Goal: Communication & Community: Answer question/provide support

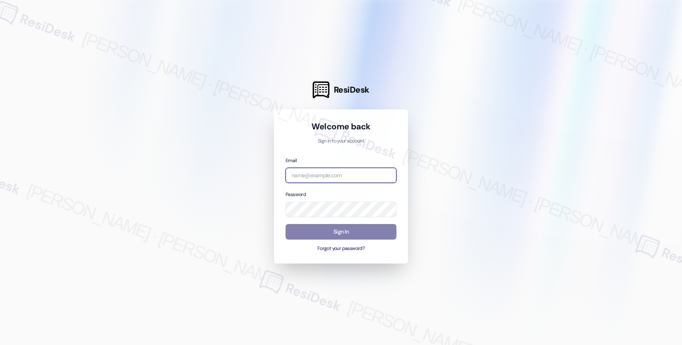
click at [298, 176] on input "email" at bounding box center [341, 176] width 111 height 16
paste input "automated-surveys-affinity_property-resen.nine@affinity_property.com"
type input "automated-surveys-affinity_property-resen.nine@affinity_property.com"
click at [473, 144] on div at bounding box center [341, 172] width 682 height 345
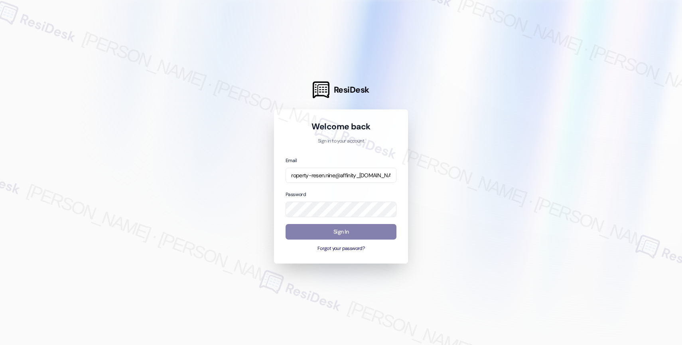
scroll to position [0, 0]
drag, startPoint x: 471, startPoint y: 172, endPoint x: 466, endPoint y: 175, distance: 5.4
click at [471, 172] on div at bounding box center [341, 172] width 682 height 345
click at [339, 229] on button "Sign In" at bounding box center [341, 232] width 111 height 16
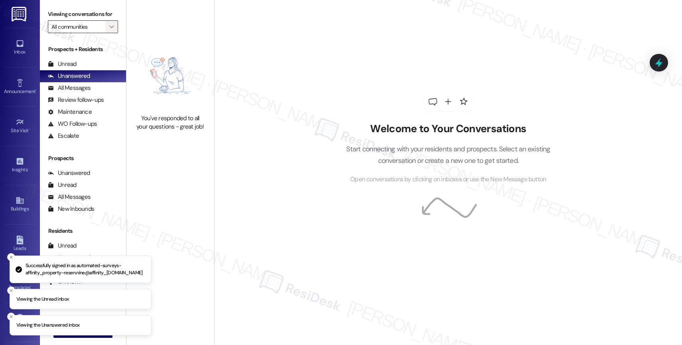
click at [109, 30] on icon "" at bounding box center [111, 27] width 4 height 6
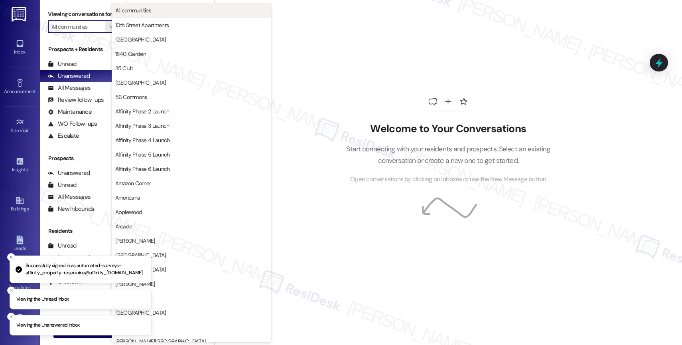
click at [147, 8] on span "All communities" at bounding box center [133, 10] width 36 height 8
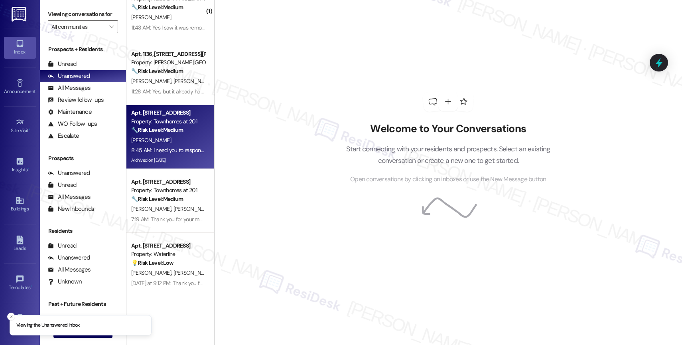
scroll to position [31, 0]
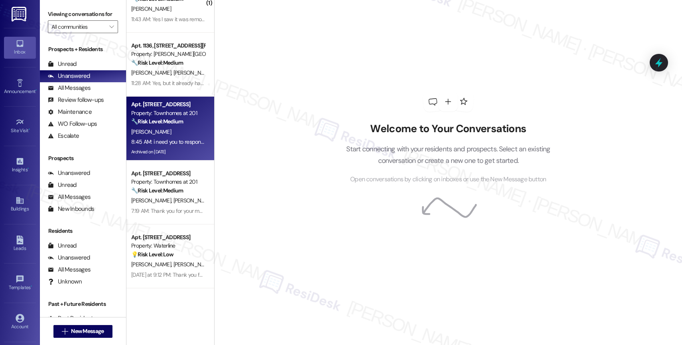
click at [140, 130] on span "A. Pelgrift" at bounding box center [151, 131] width 40 height 7
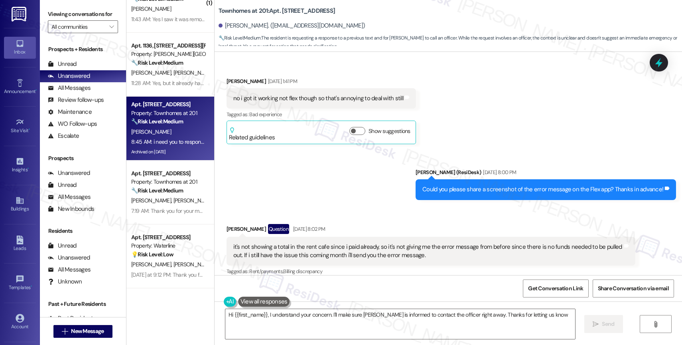
type textarea "Hi {{first_name}}, I understand your concern. I'll make sure Toni is informed t…"
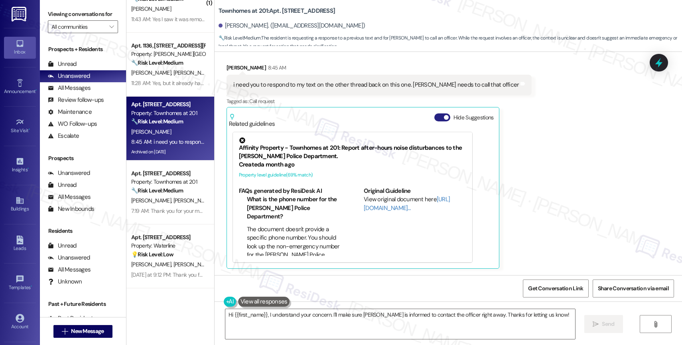
click at [434, 114] on button "Hide Suggestions" at bounding box center [442, 117] width 16 height 8
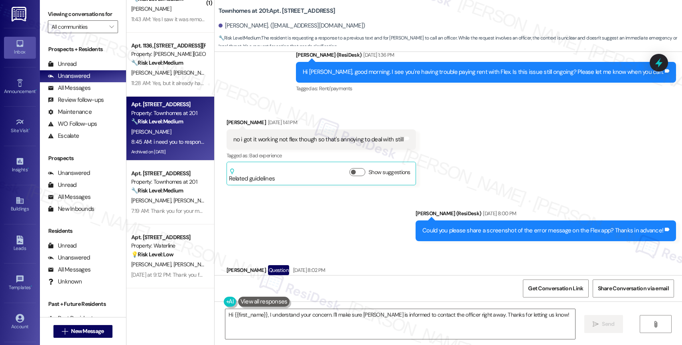
scroll to position [23546, 0]
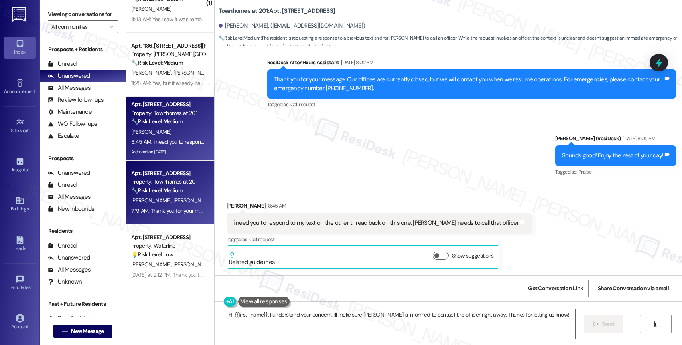
click at [158, 191] on strong "🔧 Risk Level: Medium" at bounding box center [157, 190] width 52 height 7
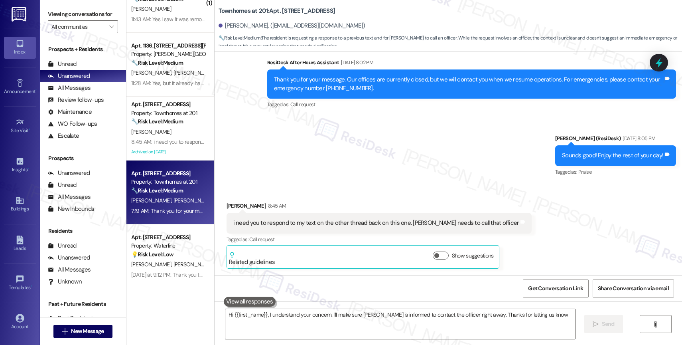
type textarea "Hi {{first_name}}, I understand your concern. I'll make sure Toni is informed t…"
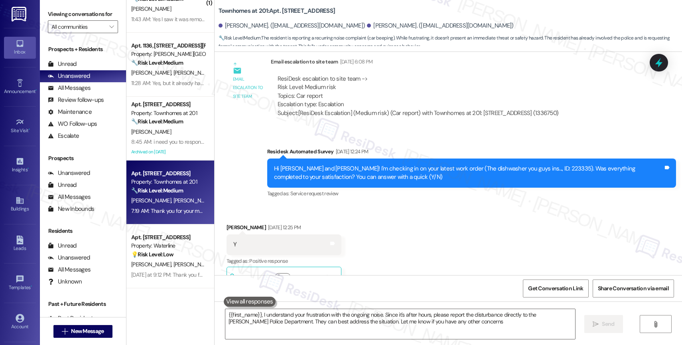
type textarea "{{first_name}}, I understand your frustration with the ongoing noise. Since it'…"
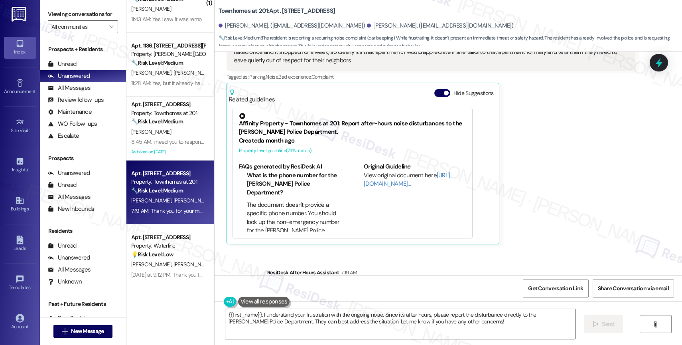
scroll to position [5842, 0]
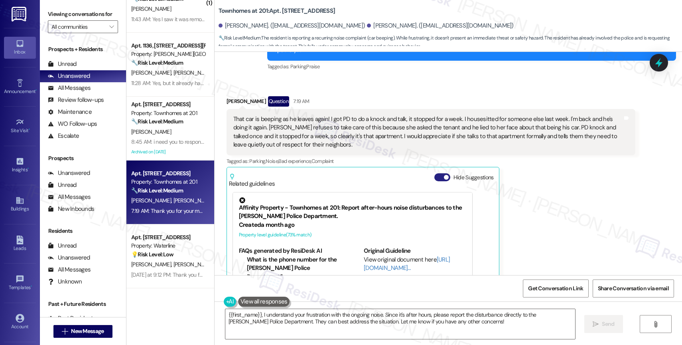
click at [434, 173] on button "Hide Suggestions" at bounding box center [442, 177] width 16 height 8
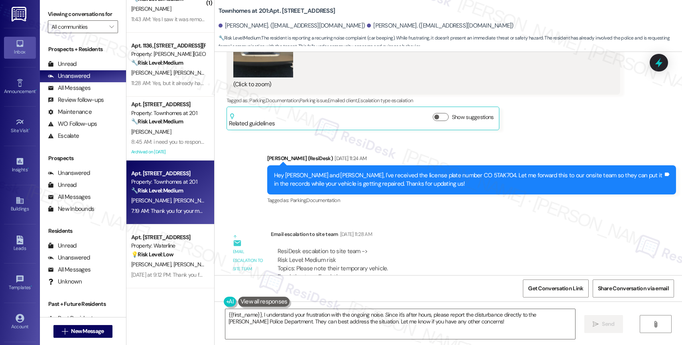
scroll to position [5788, 0]
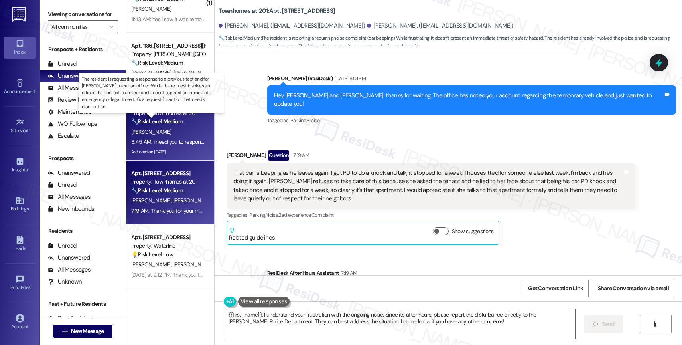
click at [170, 119] on strong "🔧 Risk Level: Medium" at bounding box center [157, 121] width 52 height 7
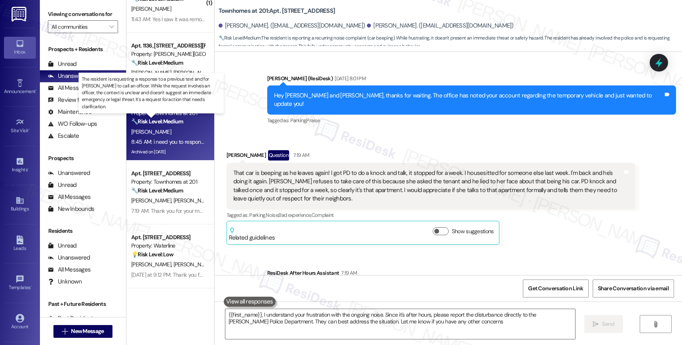
type textarea "{{first_name}}, I understand your frustration with the ongoing noise. Since it'…"
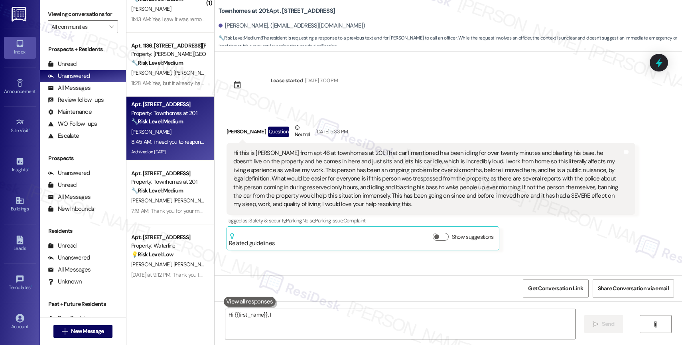
scroll to position [23683, 0]
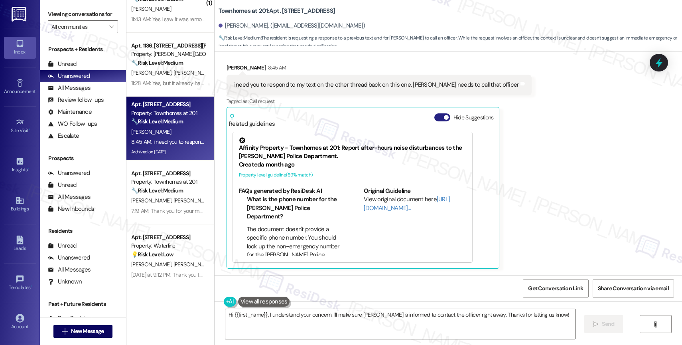
click at [434, 114] on button "Hide Suggestions" at bounding box center [442, 117] width 16 height 8
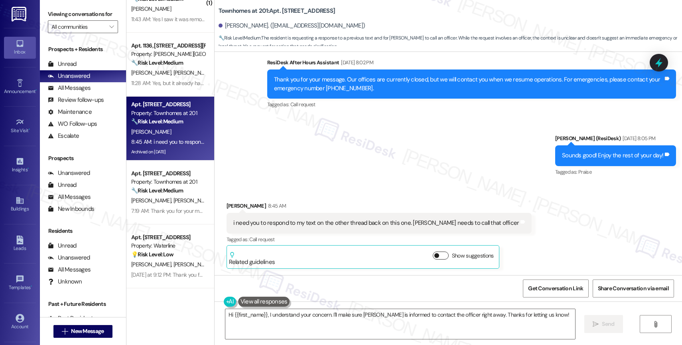
scroll to position [23546, 0]
drag, startPoint x: 244, startPoint y: 205, endPoint x: 208, endPoint y: 205, distance: 35.5
click at [215, 205] on div "Received via SMS Alexandra Pelgrift 8:45 AM i need you to respond to my text on…" at bounding box center [448, 228] width 467 height 91
copy div "Alexandra"
click at [267, 313] on textarea "Hi {{first_name}}, I understand your concern. I'll make sure Toni is informed t…" at bounding box center [400, 324] width 350 height 30
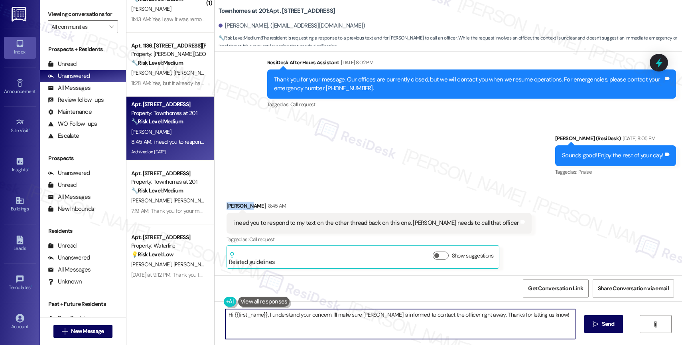
click at [267, 313] on textarea "Hi {{first_name}}, I understand your concern. I'll make sure Toni is informed t…" at bounding box center [400, 324] width 350 height 30
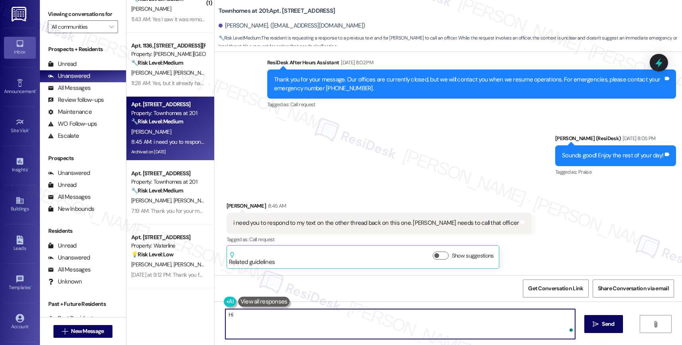
paste textarea "Alexandra"
click at [252, 314] on textarea "Hi Alexandra, I will respond on the other thread." at bounding box center [400, 324] width 350 height 30
click at [396, 318] on textarea "Hi Alexandra, Good morning! I will respond on the other thread." at bounding box center [400, 324] width 350 height 30
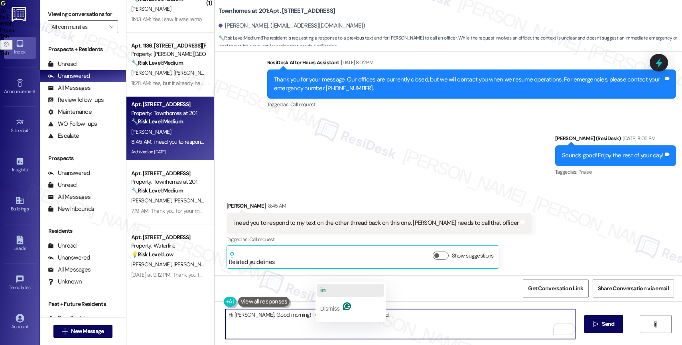
click at [326, 292] on button "in" at bounding box center [350, 290] width 67 height 13
click at [390, 316] on textarea "Hi Alexandra, Good morning! I will respond in the other thread." at bounding box center [400, 324] width 350 height 30
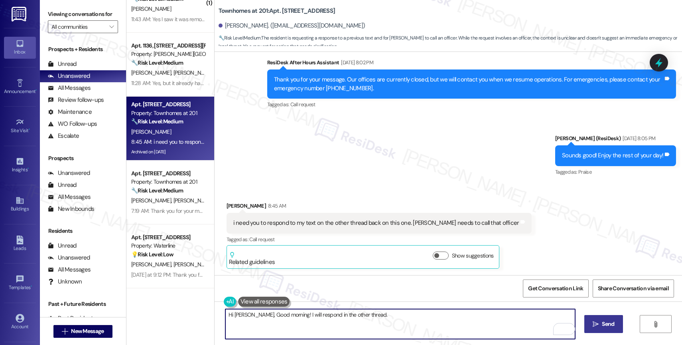
type textarea "Hi Alexandra, Good morning! I will respond in the other thread."
click at [602, 322] on span "Send" at bounding box center [608, 323] width 12 height 8
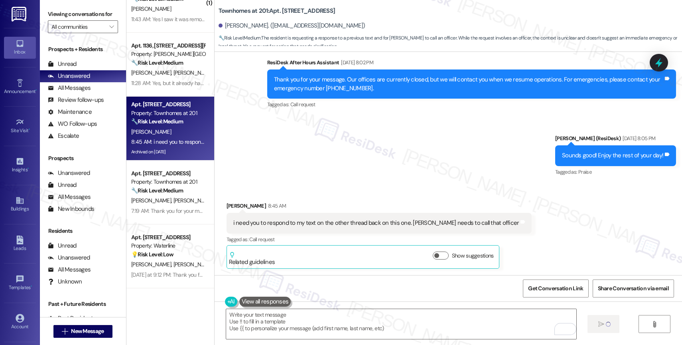
type textarea "Fetching suggested responses. Please feel free to read through the conversation…"
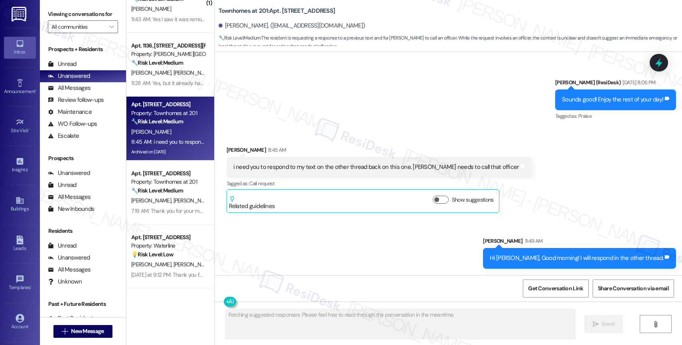
scroll to position [23602, 0]
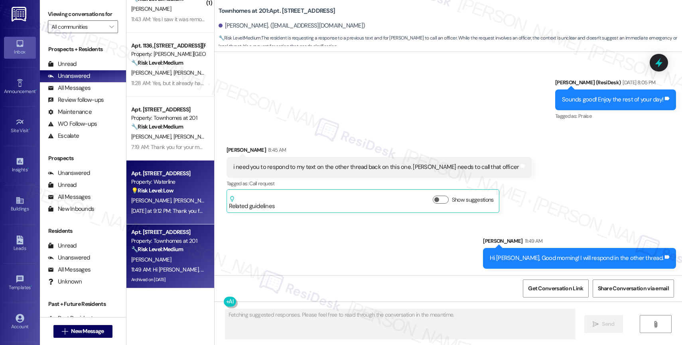
click at [154, 190] on strong "💡 Risk Level: Low" at bounding box center [152, 190] width 42 height 7
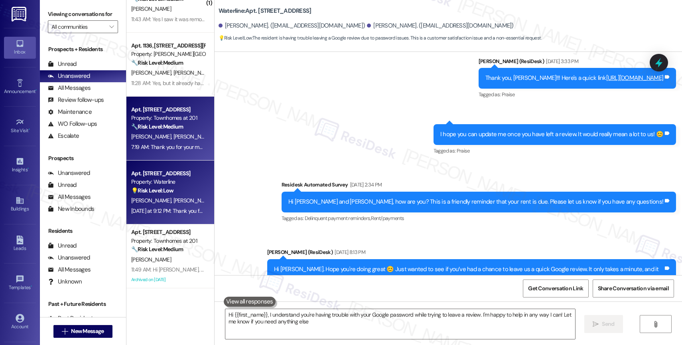
type textarea "Hi {{first_name}}, I understand you're having trouble with your Google password…"
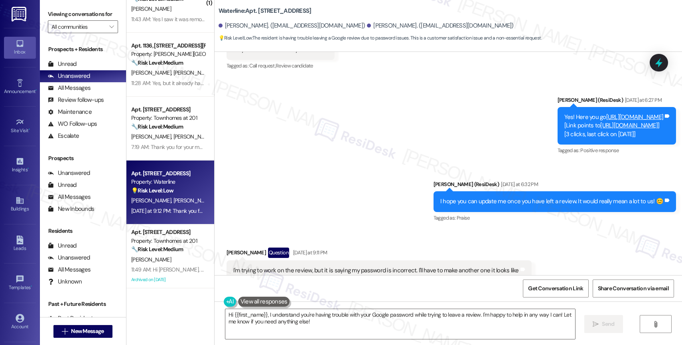
scroll to position [1296, 0]
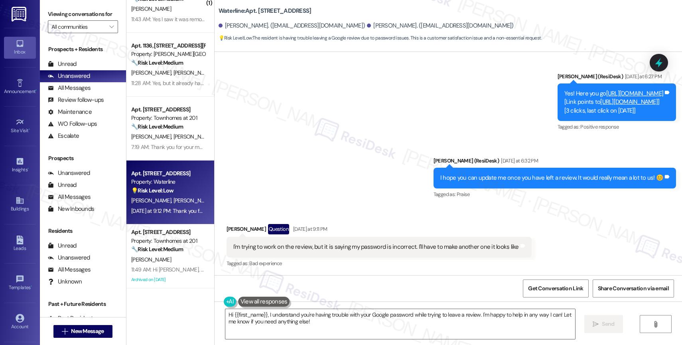
click at [173, 135] on span "A. Pelgrift" at bounding box center [193, 136] width 40 height 7
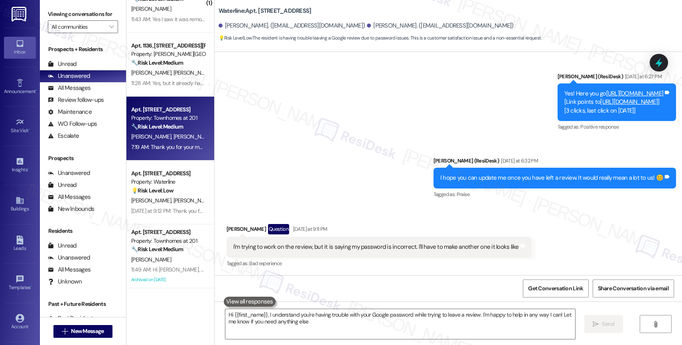
type textarea "Hi {{first_name}}, I understand you're having trouble with your Google password…"
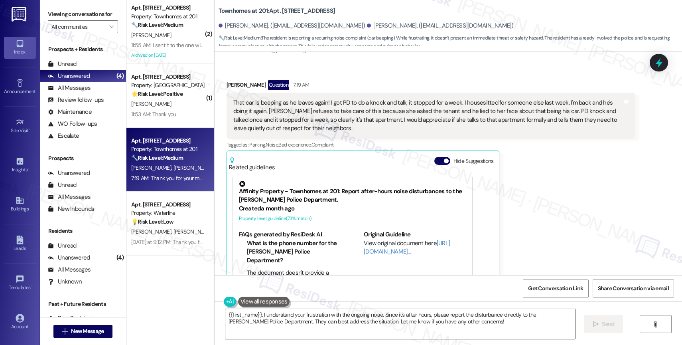
scroll to position [5850, 0]
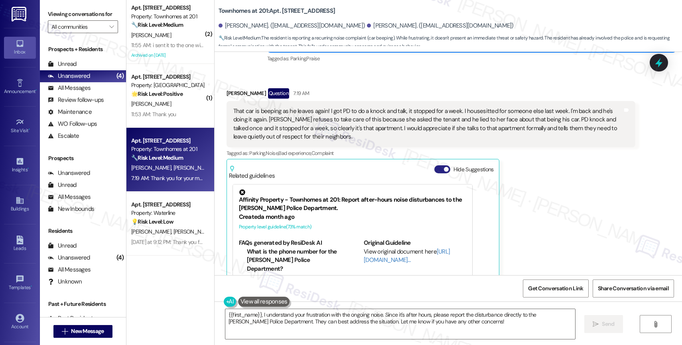
click at [436, 165] on button "Hide Suggestions" at bounding box center [442, 169] width 16 height 8
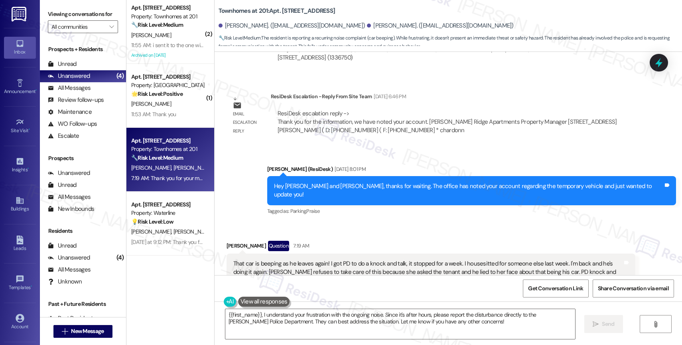
scroll to position [5698, 0]
click at [501, 259] on div "That car is beeping as he leaves again! I got PD to do a knock and talk, it sto…" at bounding box center [427, 276] width 389 height 34
click at [274, 321] on textarea "{{first_name}}, I understand your frustration with the ongoing noise. Since it'…" at bounding box center [400, 324] width 350 height 30
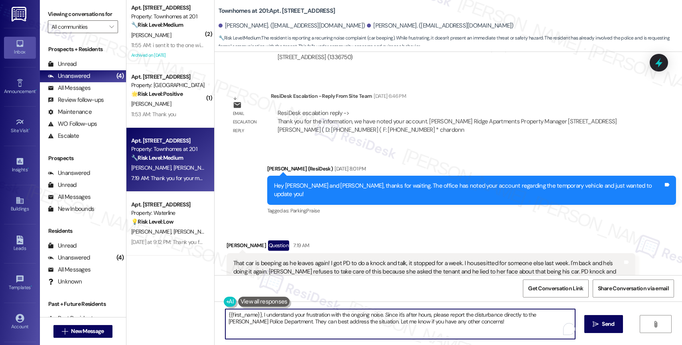
click at [274, 321] on textarea "{{first_name}}, I understand your frustration with the ongoing noise. Since it'…" at bounding box center [400, 324] width 350 height 30
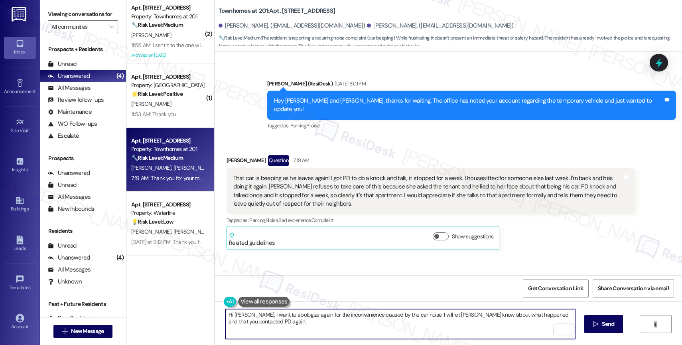
scroll to position [5788, 0]
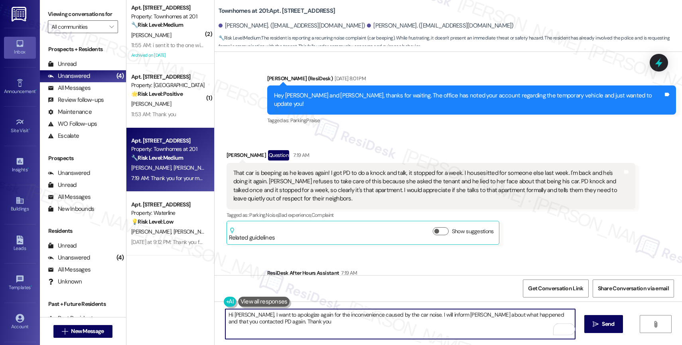
click at [294, 319] on textarea "Hi Alexandra, I want to apologize again for the inconvenience caused by the car…" at bounding box center [400, 324] width 350 height 30
drag, startPoint x: 277, startPoint y: 322, endPoint x: 347, endPoint y: 329, distance: 70.9
click at [347, 329] on textarea "Hi Alexandra, I want to apologize again for the inconvenience caused by the car…" at bounding box center [400, 324] width 350 height 30
click at [293, 325] on textarea "Hi Alexandra, I want to apologize again for the inconvenience caused by the car…" at bounding box center [400, 324] width 350 height 30
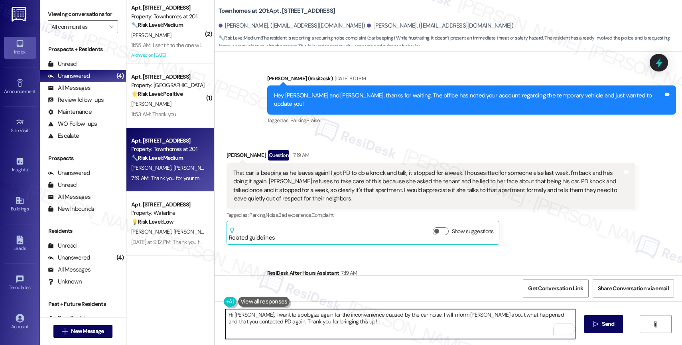
click at [293, 325] on textarea "Hi Alexandra, I want to apologize again for the inconvenience caused by the car…" at bounding box center [400, 324] width 350 height 30
click at [350, 319] on textarea "Hi Alexandra, I want to apologize again for the inconvenience caused by the car…" at bounding box center [400, 324] width 350 height 30
drag, startPoint x: 253, startPoint y: 314, endPoint x: 373, endPoint y: 326, distance: 121.0
click at [373, 326] on textarea "Hi Alexandra, I want to apologize again for the inconvenience caused by the car…" at bounding box center [400, 324] width 350 height 30
paste textarea "’m so sorry you’ve had to deal with the car noise again—I know how frustrating …"
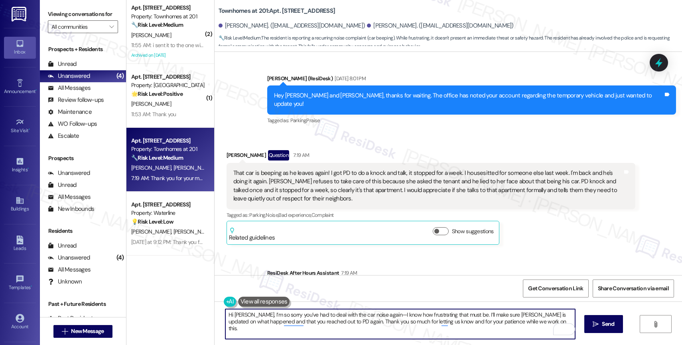
click at [384, 314] on textarea "Hi Alexandra, I’m so sorry you’ve had to deal with the car noise again—I know h…" at bounding box center [400, 324] width 350 height 30
click at [534, 323] on textarea "Hi Alexandra, I’m so sorry you’ve had to deal with the car noise again. I know …" at bounding box center [400, 324] width 350 height 30
type textarea "Hi Alexandra, I’m so sorry you’ve had to deal with the car noise again. I know …"
click at [594, 320] on span " Send" at bounding box center [603, 323] width 25 height 8
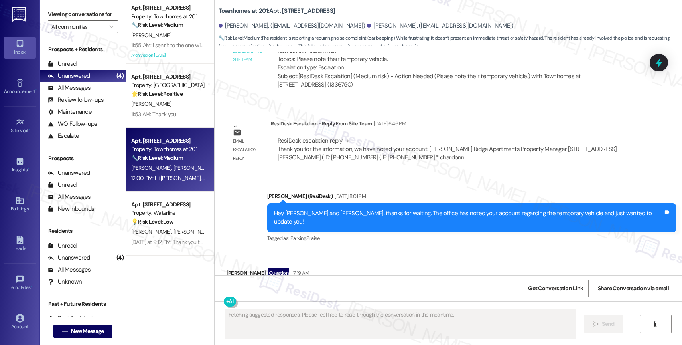
scroll to position [5544, 0]
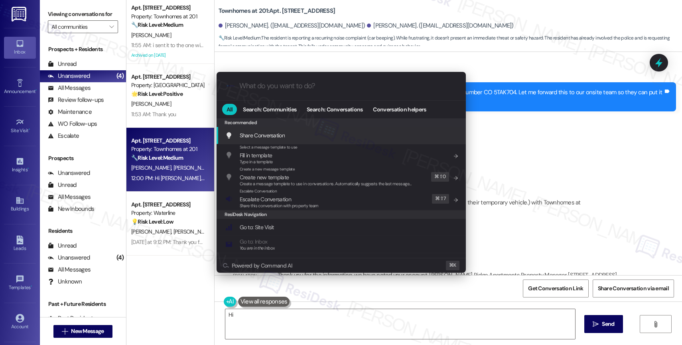
type textarea "Hi"
type input "e"
type textarea "Hi {{first_name}}, I"
type input "es"
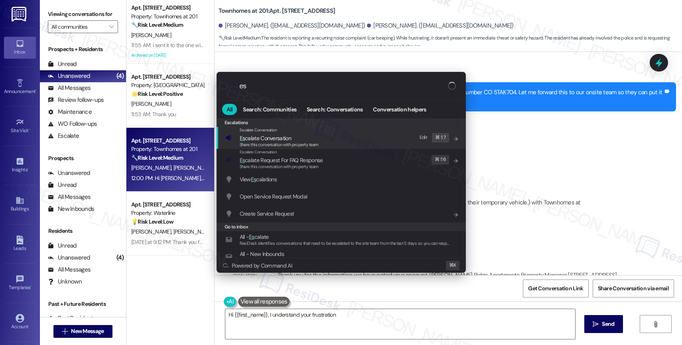
type textarea "Hi {{first_name}}, I understand your frustration"
type input "esc"
type textarea "Hi {{first_name}}, I understand your frustration with the car beeping. Since"
type input "esca"
type textarea "Hi {{first_name}}, I understand your frustration with the car beeping. Since it…"
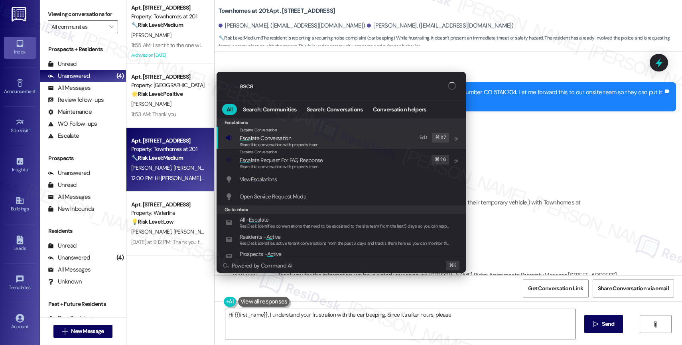
type input "escal"
type textarea "Hi {{first_name}}, I understand your frustration with the car beeping. Since it…"
type input "escala"
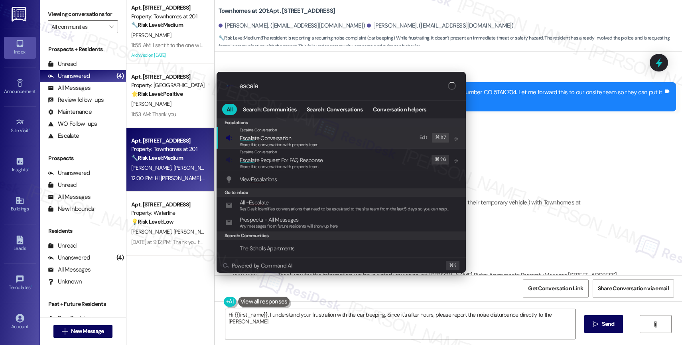
type textarea "Hi {{first_name}}, I understand your frustration with the car beeping. Since it…"
type input "escalat"
type textarea "Hi {{first_name}}, I understand your frustration with the car beeping. Since it…"
type input "escalate"
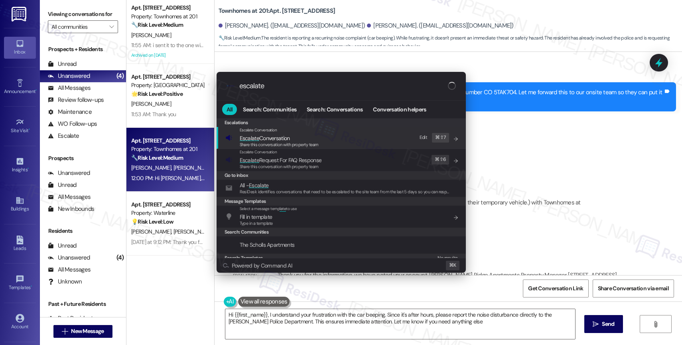
type textarea "Hi {{first_name}}, I understand your frustration with the car beeping. Since it…"
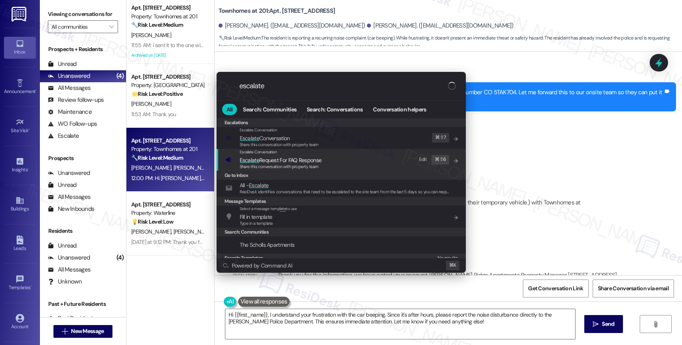
type input "escalate"
click at [549, 200] on div ".cls-1{fill:#0a055f;}.cls-2{fill:#0cc4c4;} resideskLogoBlueOrange escalate All …" at bounding box center [341, 172] width 682 height 345
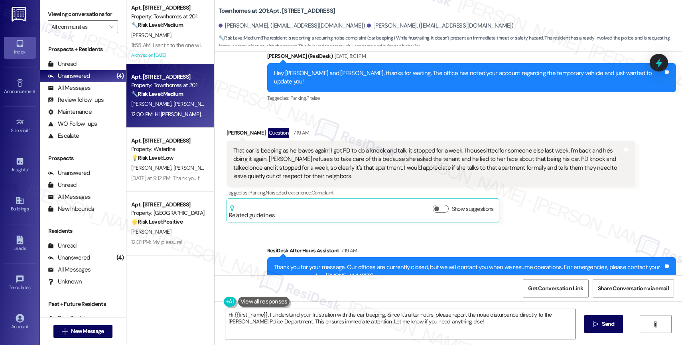
scroll to position [5827, 0]
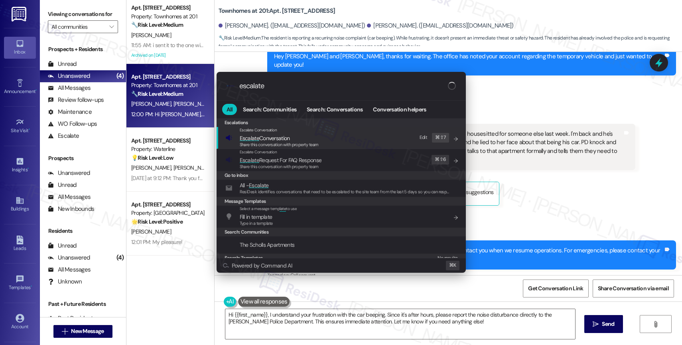
type input "escalate"
click at [284, 139] on span "Escalate Conversation" at bounding box center [265, 137] width 50 height 7
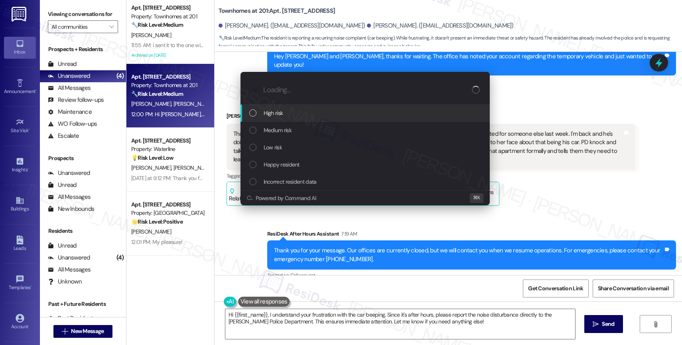
click at [294, 108] on div "High risk" at bounding box center [365, 112] width 233 height 9
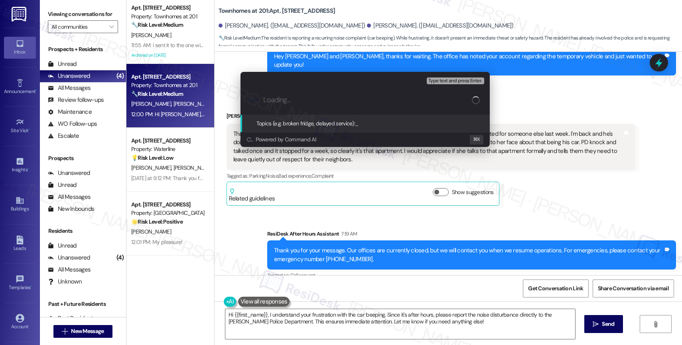
click at [508, 159] on div "Escalate Conversation High risk Topics (e.g. broken fridge, delayed service) An…" at bounding box center [341, 172] width 682 height 345
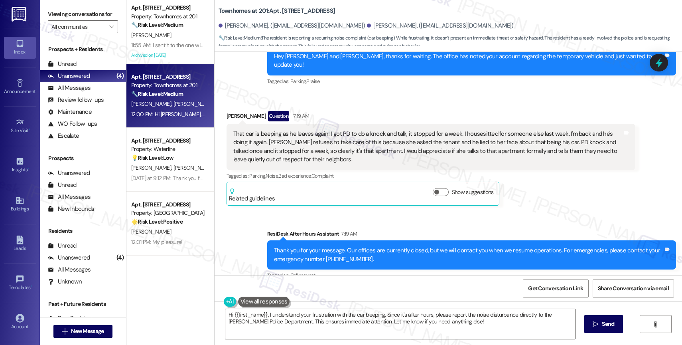
click at [382, 211] on div "Sent via SMS ResiDesk After Hours Assistant 7:19 AM Thank you for your message.…" at bounding box center [448, 281] width 467 height 140
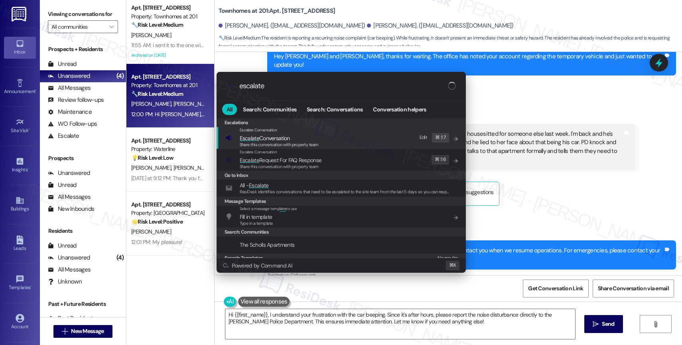
type input "escalate"
click at [289, 137] on span "Escalate Conversation" at bounding box center [265, 137] width 50 height 7
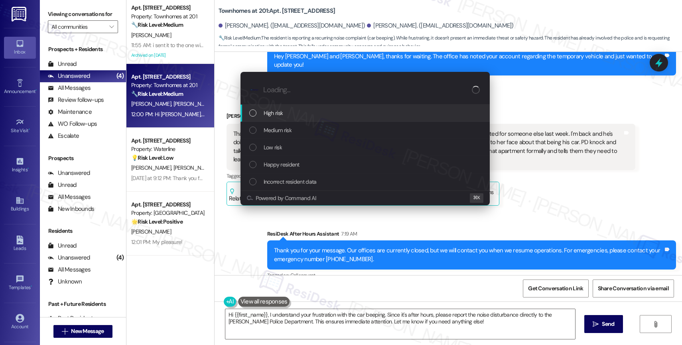
click at [282, 111] on span "High risk" at bounding box center [274, 112] width 20 height 9
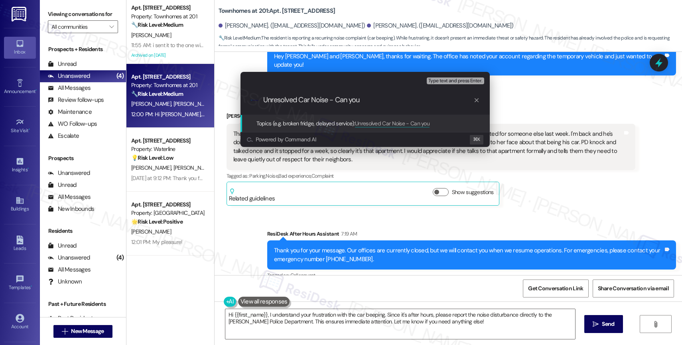
scroll to position [0, 0]
drag, startPoint x: 336, startPoint y: 98, endPoint x: 410, endPoint y: 106, distance: 74.3
click at [410, 106] on div ".cls-1{fill:#0a055f;}.cls-2{fill:#0cc4c4;} resideskLogoBlueOrange Unresolved Ca…" at bounding box center [365, 100] width 249 height 28
type input "Unresolved Car Noise"
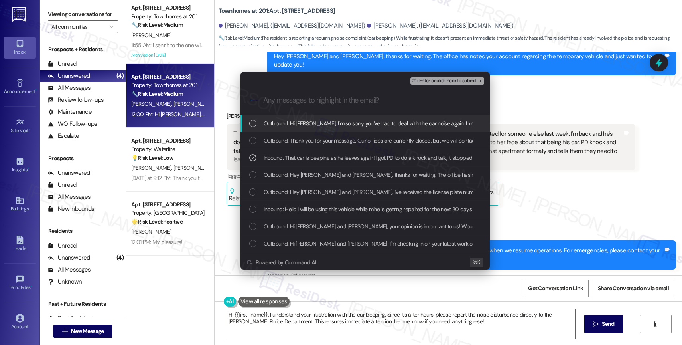
click at [362, 120] on span "Outbound: Hi Alexandra, I’m so sorry you’ve had to deal with the car noise agai…" at bounding box center [616, 123] width 704 height 9
click at [465, 78] on span "⌘+Enter or click here to submit" at bounding box center [444, 81] width 65 height 6
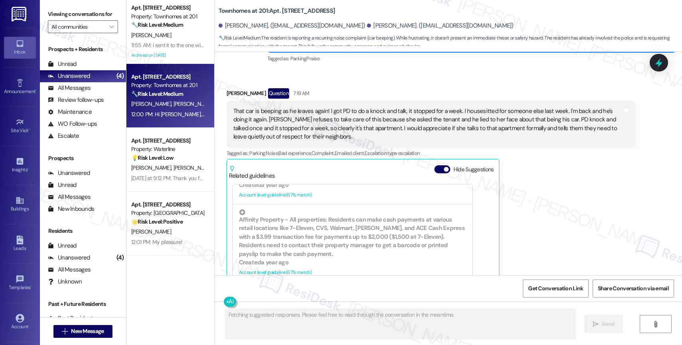
scroll to position [731, 0]
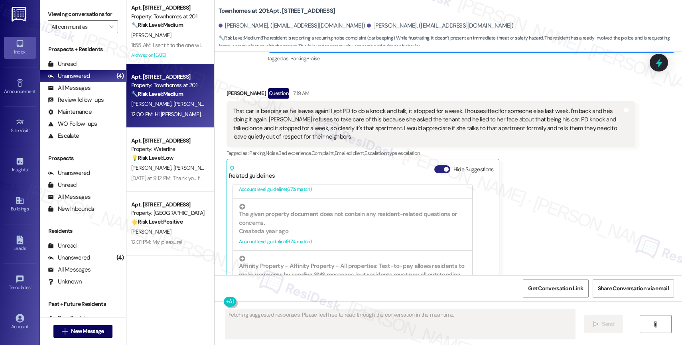
click at [434, 165] on button "Hide Suggestions" at bounding box center [442, 169] width 16 height 8
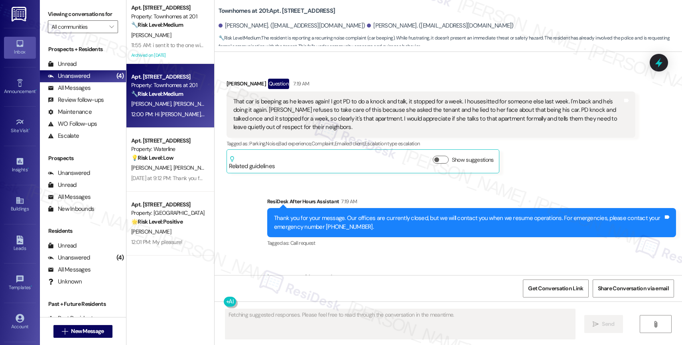
scroll to position [5863, 0]
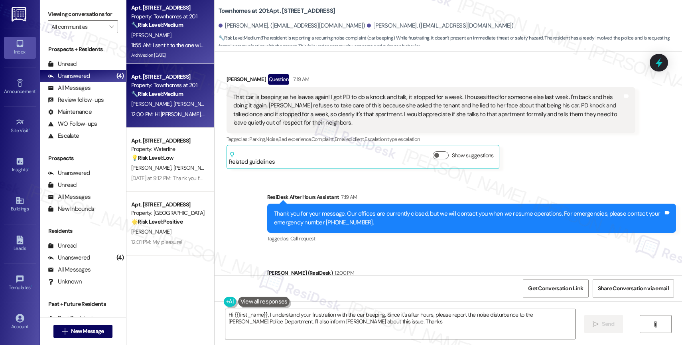
type textarea "Hi {{first_name}}, I understand your frustration with the car beeping. Since it…"
click at [186, 35] on div "A. Pelgrift" at bounding box center [167, 35] width 75 height 10
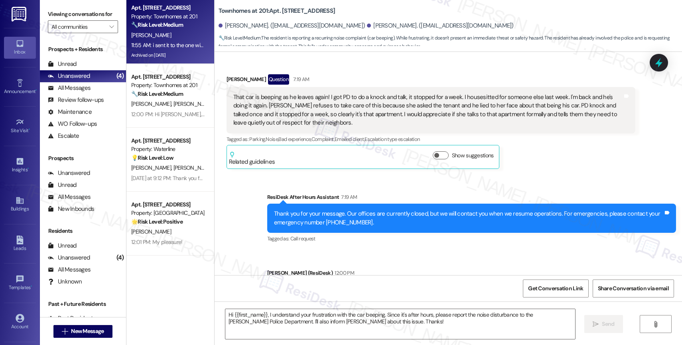
type textarea "Fetching suggested responses. Please feel free to read through the conversation…"
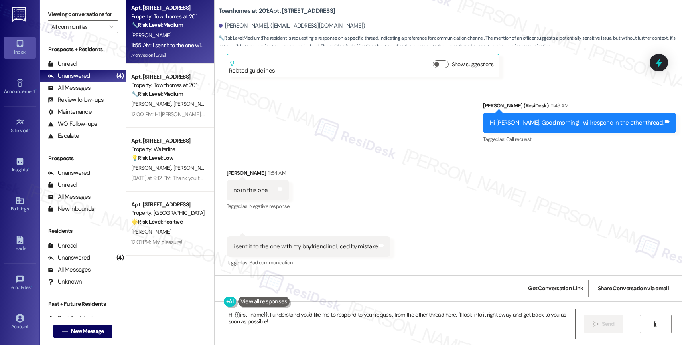
scroll to position [23737, 0]
click at [286, 312] on textarea "Hi {{first_name}}, I understand you'd like me to respond to your request from t…" at bounding box center [400, 324] width 350 height 30
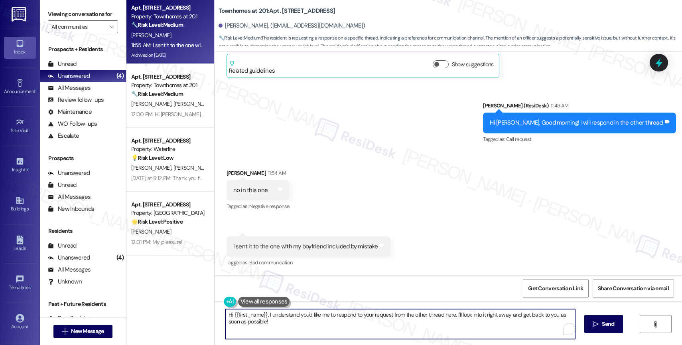
click at [286, 312] on textarea "Hi {{first_name}}, I understand you'd like me to respond to your request from t…" at bounding box center [400, 324] width 350 height 30
type textarea "O"
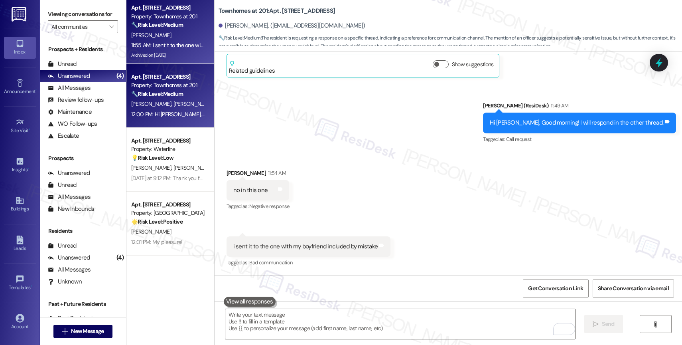
click at [170, 117] on div "12:00 PM: Hi Alexandra, I’m so sorry you’ve had to deal with the car noise agai…" at bounding box center [481, 113] width 701 height 7
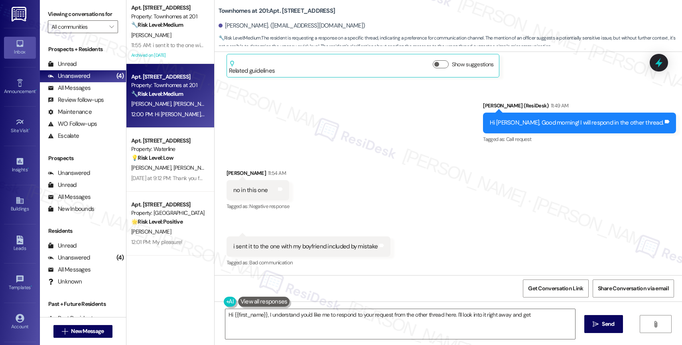
type textarea "Hi {{first_name}}, I understand you'd like me to respond to your request from t…"
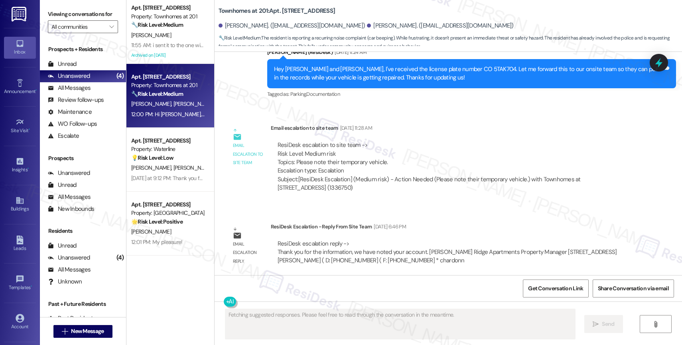
scroll to position [6100, 0]
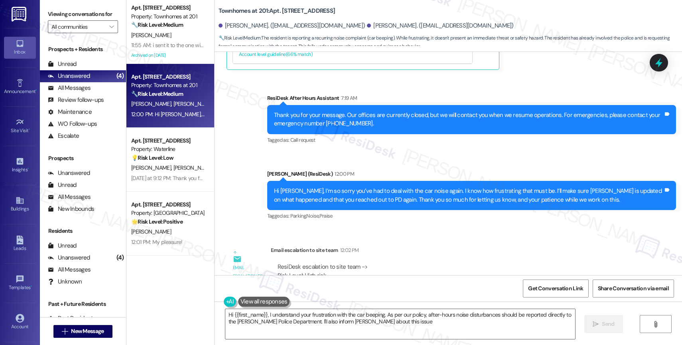
type textarea "Hi {{first_name}}, I understand your frustration with the car beeping. As per o…"
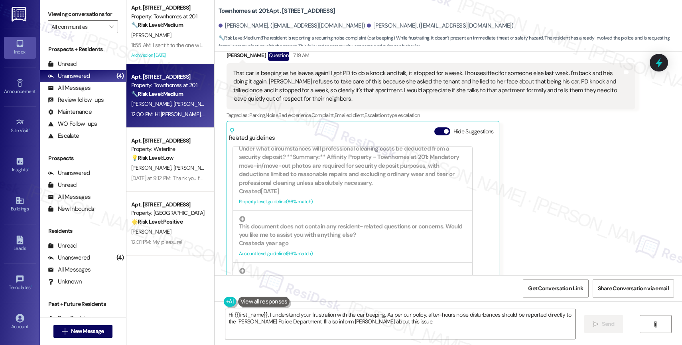
scroll to position [899, 0]
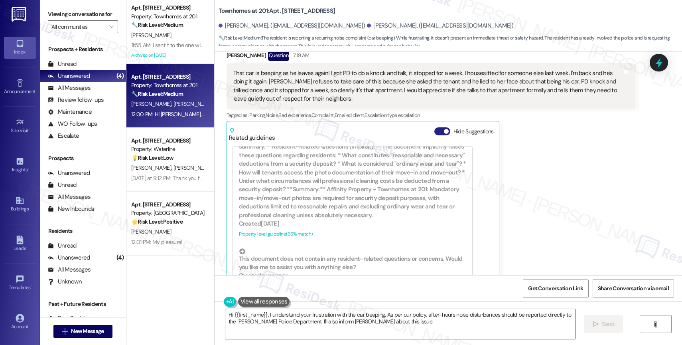
click at [437, 127] on button "Hide Suggestions" at bounding box center [442, 131] width 16 height 8
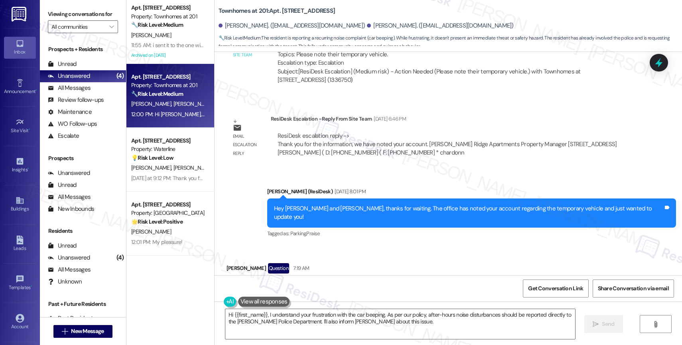
scroll to position [5962, 0]
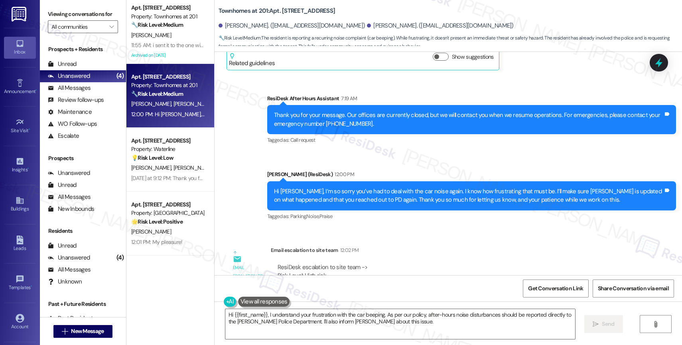
click at [404, 187] on div "Hi Alexandra, I’m so sorry you’ve had to deal with the car noise again. I know …" at bounding box center [468, 195] width 389 height 17
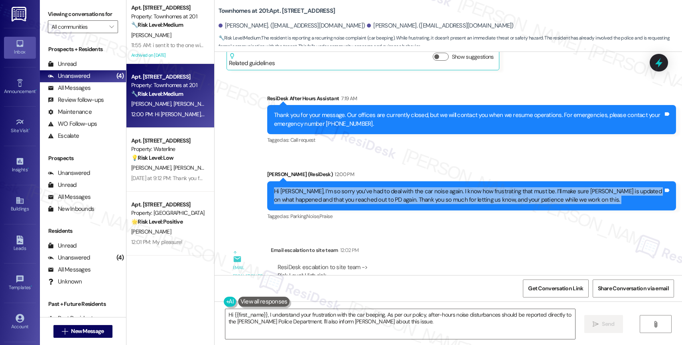
click at [404, 187] on div "Hi Alexandra, I’m so sorry you’ve had to deal with the car noise again. I know …" at bounding box center [468, 195] width 389 height 17
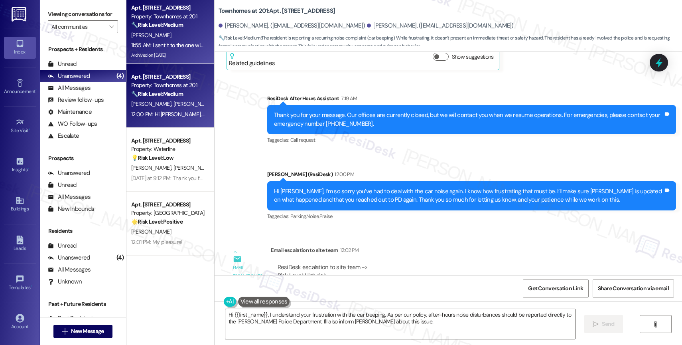
click at [154, 36] on div "A. Pelgrift" at bounding box center [167, 35] width 75 height 10
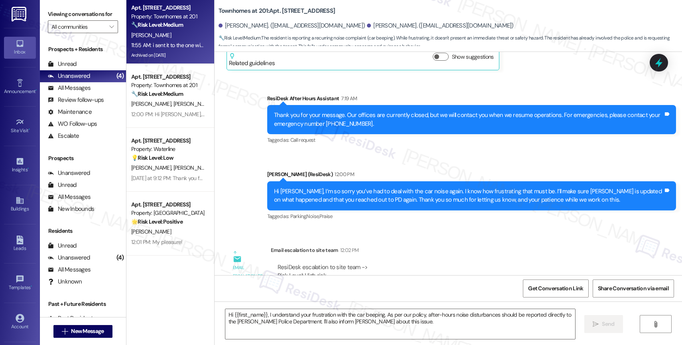
type textarea "Fetching suggested responses. Please feel free to read through the conversation…"
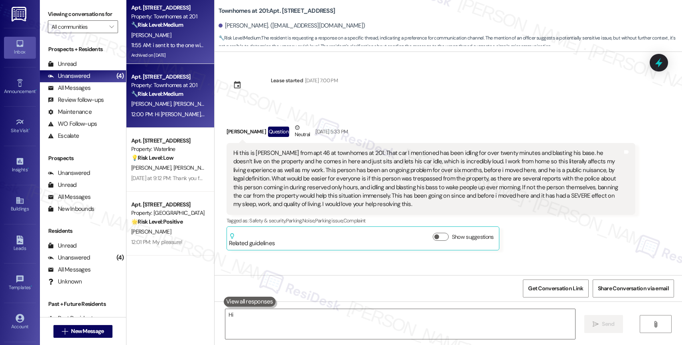
click at [180, 94] on div "🔧 Risk Level: Medium The resident is reporting a recurring noise complaint (car…" at bounding box center [168, 94] width 74 height 8
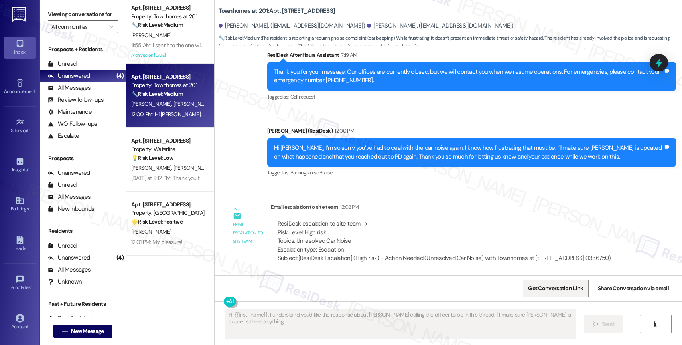
scroll to position [6100, 0]
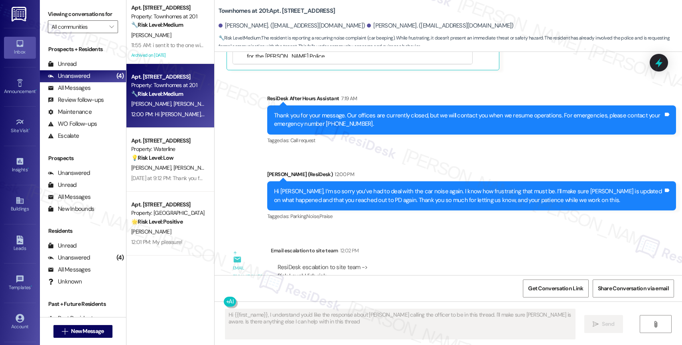
type textarea "Hi {{first_name}}, I understand you'd like the response about Toni calling the …"
click at [553, 286] on span "Get Conversation Link" at bounding box center [555, 288] width 55 height 8
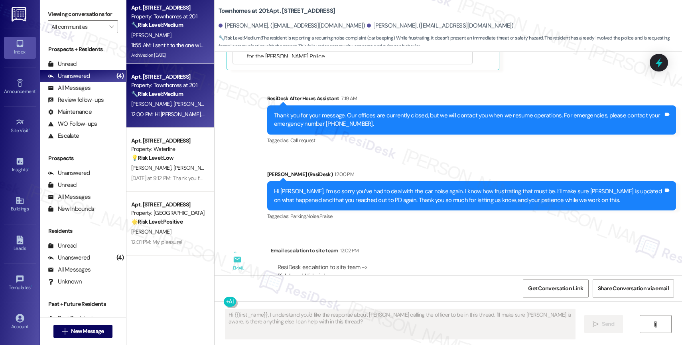
click at [159, 32] on div "A. Pelgrift" at bounding box center [167, 35] width 75 height 10
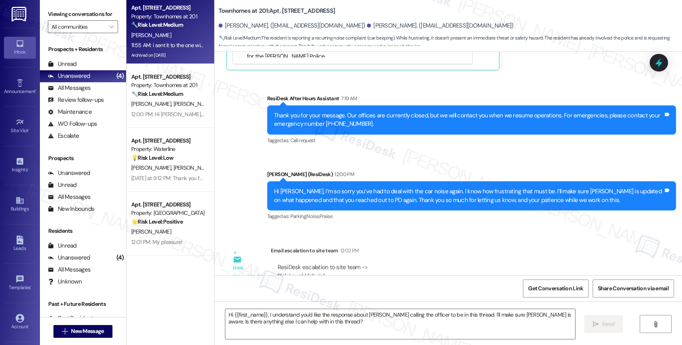
type textarea "Fetching suggested responses. Please feel free to read through the conversation…"
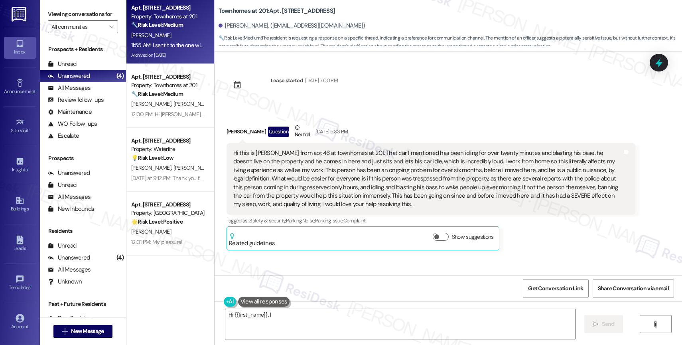
scroll to position [23736, 0]
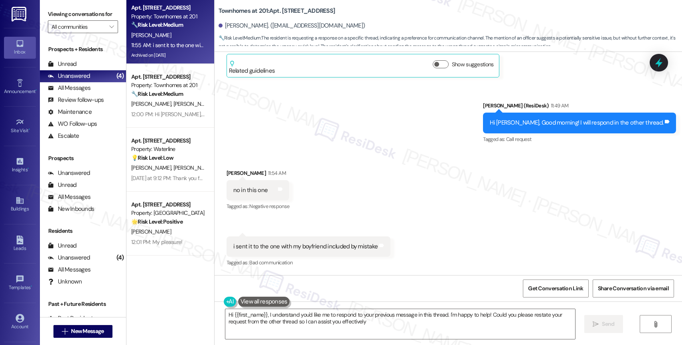
type textarea "Hi {{first_name}}, I understand you'd like me to respond to your previous messa…"
click at [357, 194] on div "Received via SMS Alexandra Pelgrift 11:54 AM no in this one Tags and notes Tagg…" at bounding box center [448, 213] width 467 height 124
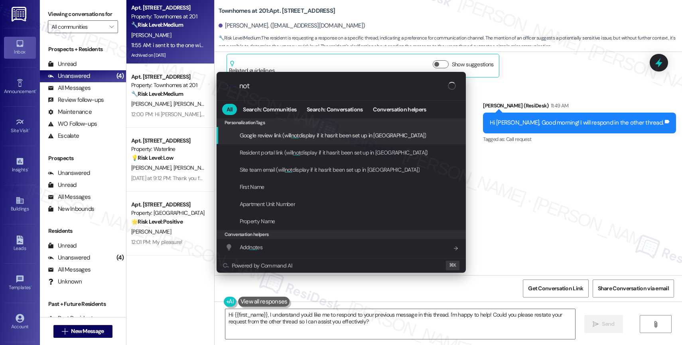
type input "note"
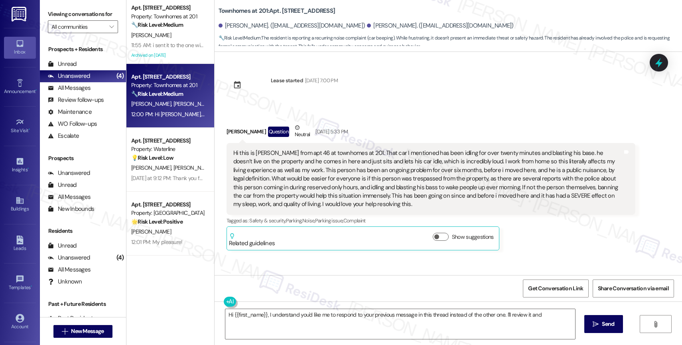
scroll to position [6100, 0]
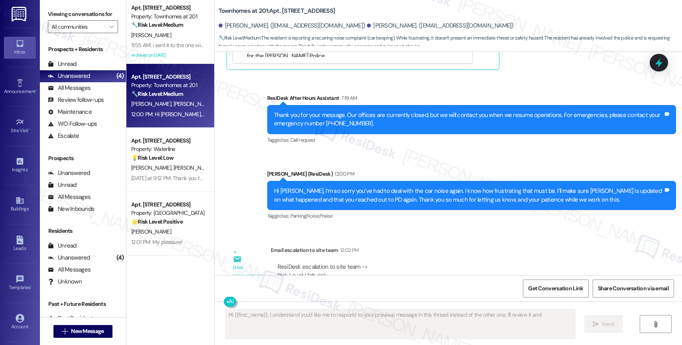
click at [332, 187] on div "Hi Alexandra, I’m so sorry you’ve had to deal with the car noise again. I know …" at bounding box center [468, 195] width 389 height 17
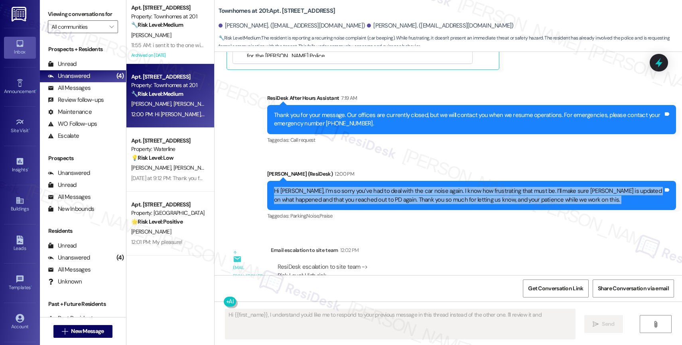
click at [332, 187] on div "Hi Alexandra, I’m so sorry you’ve had to deal with the car noise again. I know …" at bounding box center [468, 195] width 389 height 17
copy div "Hi Alexandra, I’m so sorry you’ve had to deal with the car noise again. I know …"
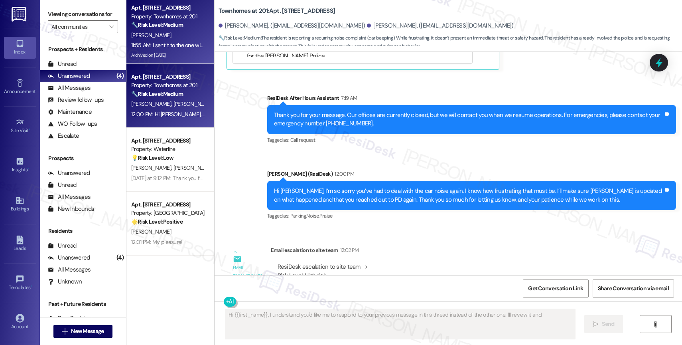
click at [160, 25] on strong "🔧 Risk Level: Medium" at bounding box center [157, 24] width 52 height 7
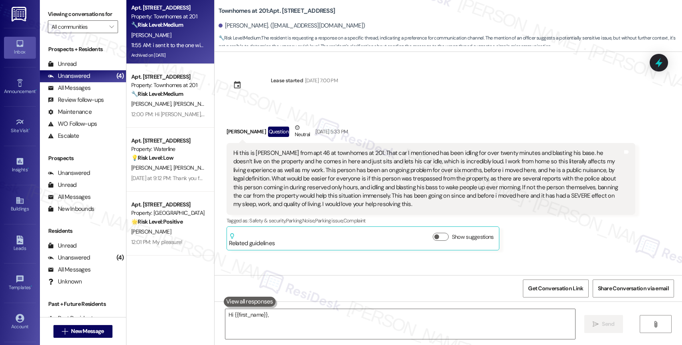
scroll to position [23804, 0]
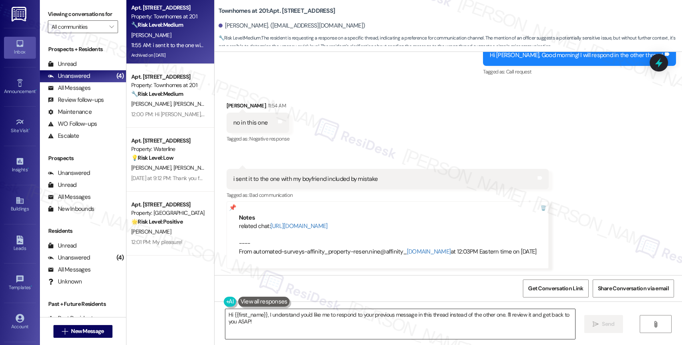
click at [286, 324] on textarea "Hi {{first_name}}, I understand you'd like me to respond to your previous messa…" at bounding box center [400, 324] width 350 height 30
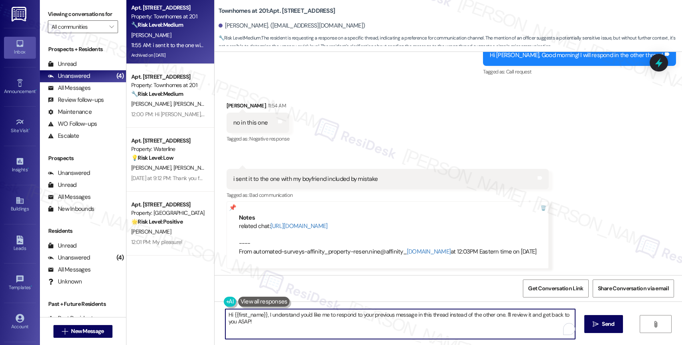
click at [286, 324] on textarea "Hi {{first_name}}, I understand you'd like me to respond to your previous messa…" at bounding box center [400, 324] width 350 height 30
paste textarea "Alexandra, I’m so sorry you’ve had to deal with the car noise again. I know how…"
type textarea "Hi Alexandra, I’m so sorry you’ve had to deal with the car noise again. I know …"
click at [281, 322] on textarea "Hi Alexandra, I’m so sorry you’ve had to deal with the car noise again. I know …" at bounding box center [400, 324] width 350 height 30
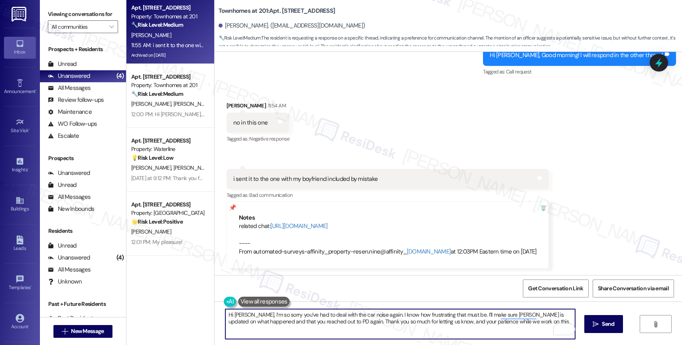
click at [281, 322] on textarea "Hi Alexandra, I’m so sorry you’ve had to deal with the car noise again. I know …" at bounding box center [400, 324] width 350 height 30
click at [506, 317] on textarea "I just sent a response on that thread, but don't worry. I'll update you in this…" at bounding box center [400, 324] width 350 height 30
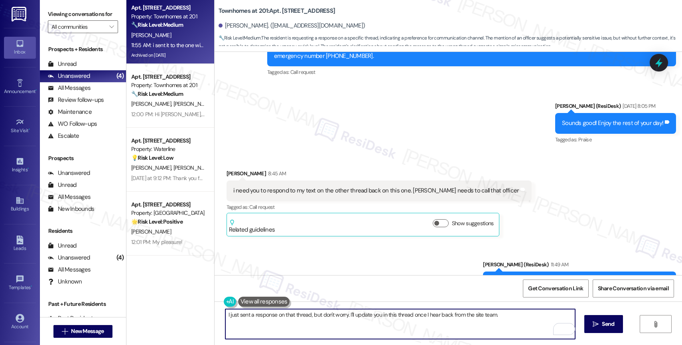
scroll to position [23804, 0]
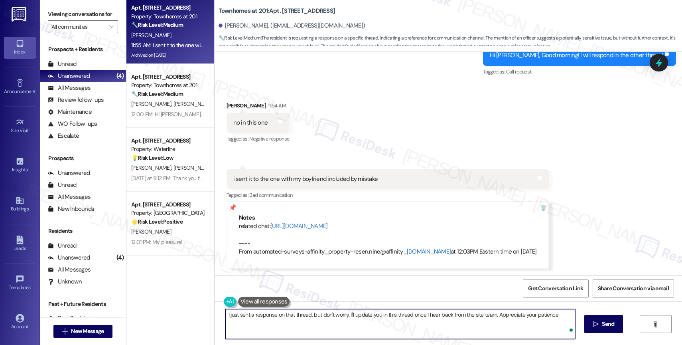
type textarea "I just sent a response on that thread, but don't worry. I'll update you in this…"
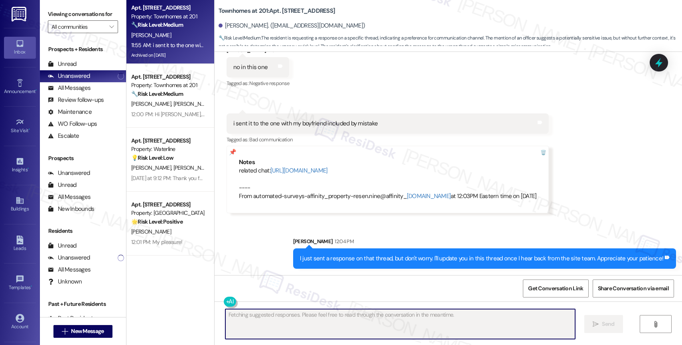
scroll to position [23860, 0]
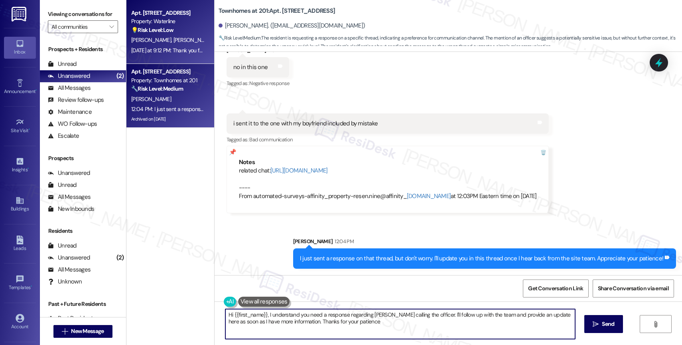
type textarea "Hi {{first_name}}, I understand you need a response regarding Toni calling the …"
click at [176, 45] on div "L. Cummins R. Cummins" at bounding box center [167, 40] width 75 height 10
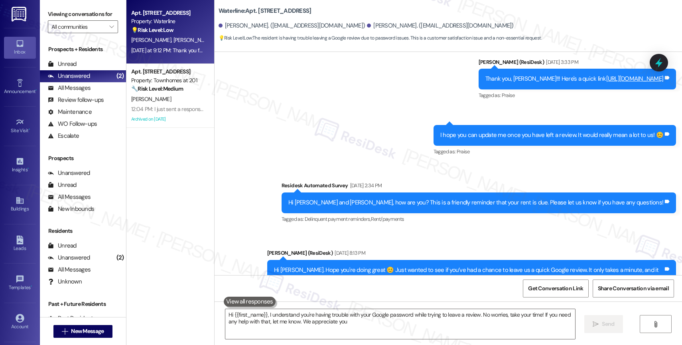
type textarea "Hi {{first_name}}, I understand you're having trouble with your Google password…"
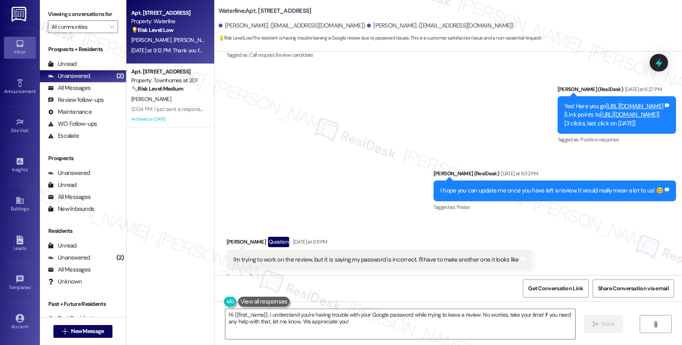
scroll to position [1296, 0]
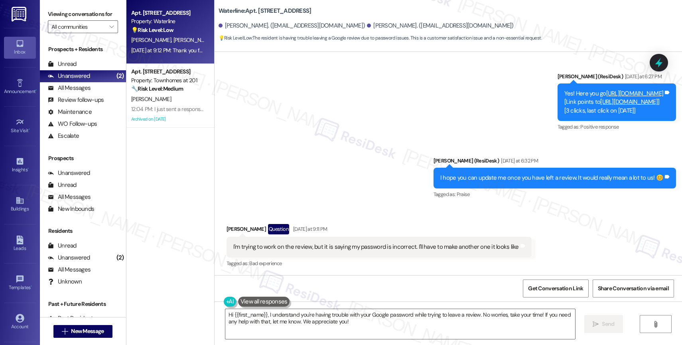
click at [317, 157] on div "Sent via SMS Sarah (ResiDesk) Yesterday at 6:27 PM Yes! Here you go https://www…" at bounding box center [448, 130] width 467 height 152
click at [262, 323] on textarea "Hi {{first_name}}, I understand you're having trouble with your Google password…" at bounding box center [400, 324] width 350 height 30
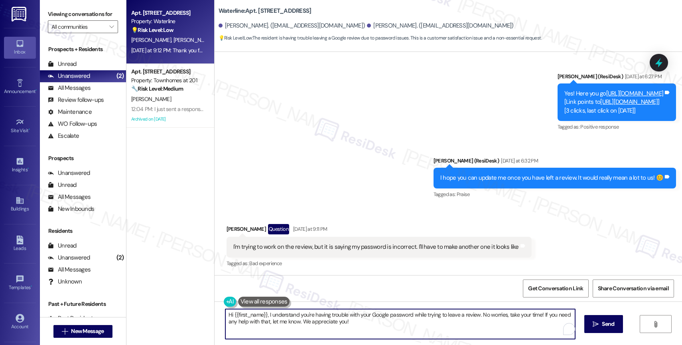
click at [262, 323] on textarea "Hi {{first_name}}, I understand you're having trouble with your Google password…" at bounding box center [400, 324] width 350 height 30
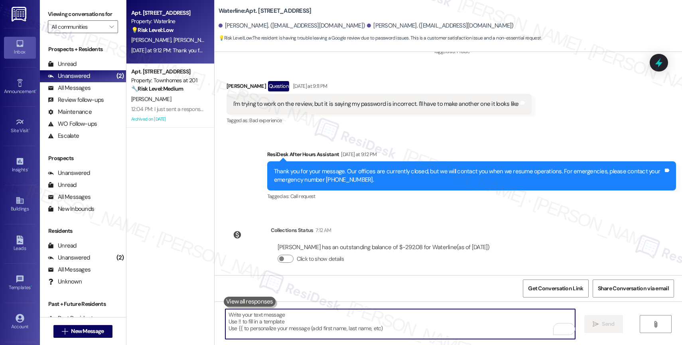
scroll to position [1431, 0]
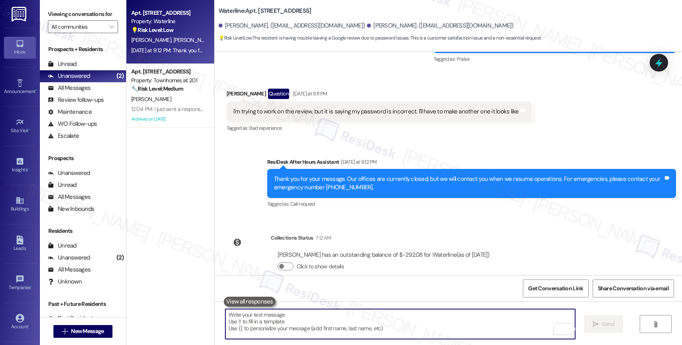
click at [296, 319] on textarea "To enrich screen reader interactions, please activate Accessibility in Grammarl…" at bounding box center [400, 324] width 350 height 30
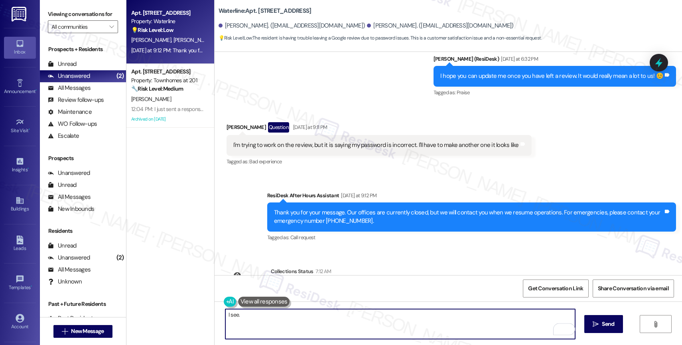
scroll to position [1392, 0]
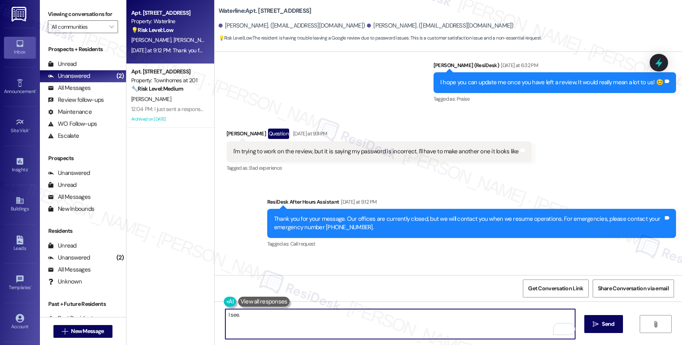
drag, startPoint x: 247, startPoint y: 315, endPoint x: 189, endPoint y: 310, distance: 58.1
click at [189, 310] on div "Apt. 302, 2900 Grand Ave. Property: Waterline 💡 Risk Level: Low The resident is…" at bounding box center [404, 172] width 556 height 345
type textarea "You can also reset your Google password."
click at [600, 324] on span "Send" at bounding box center [608, 323] width 16 height 8
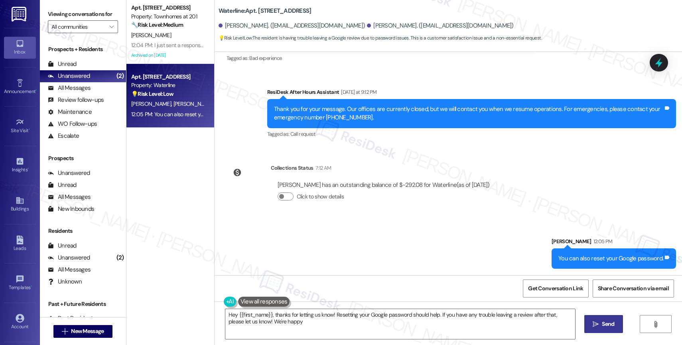
scroll to position [1400, 0]
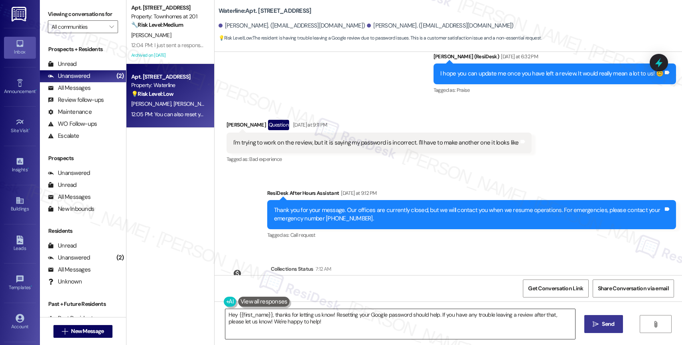
click at [272, 317] on textarea "Hey {{first_name}}, thanks for letting us know! Resetting your Google password …" at bounding box center [400, 324] width 350 height 30
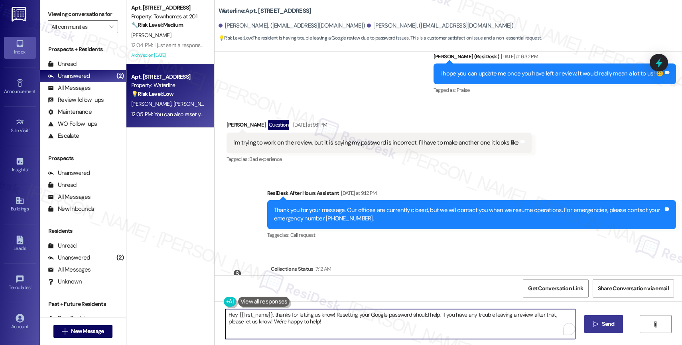
click at [272, 317] on textarea "Hey {{first_name}}, thanks for letting us know! Resetting your Google password …" at bounding box center [400, 324] width 350 height 30
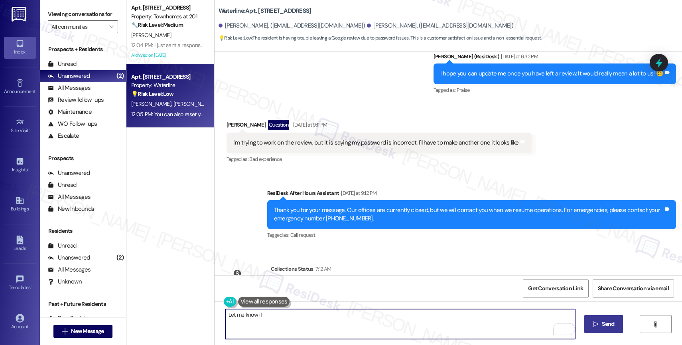
type textarea "Let me know if"
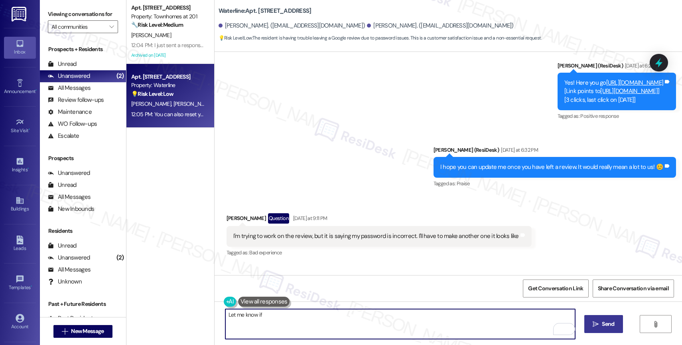
scroll to position [1305, 0]
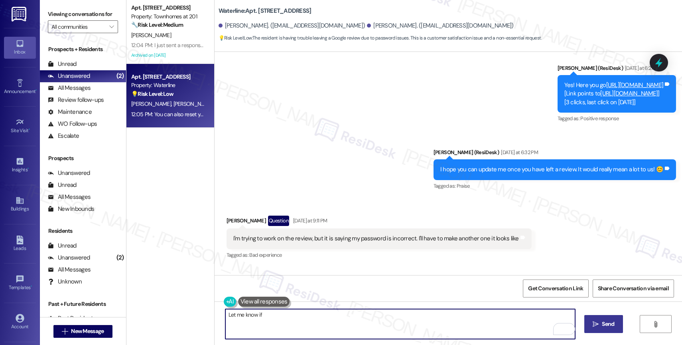
click at [237, 315] on textarea "Let me know if" at bounding box center [400, 324] width 350 height 30
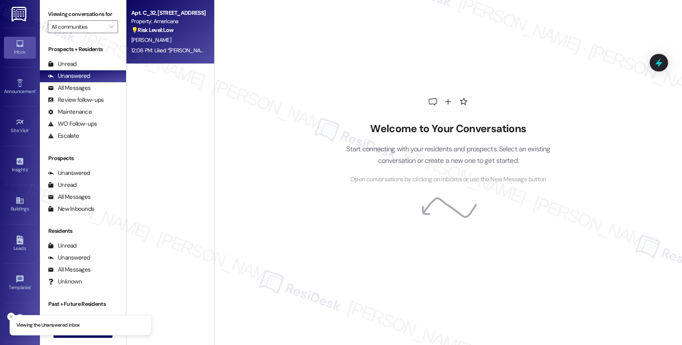
click at [161, 35] on div "[PERSON_NAME]" at bounding box center [167, 40] width 75 height 10
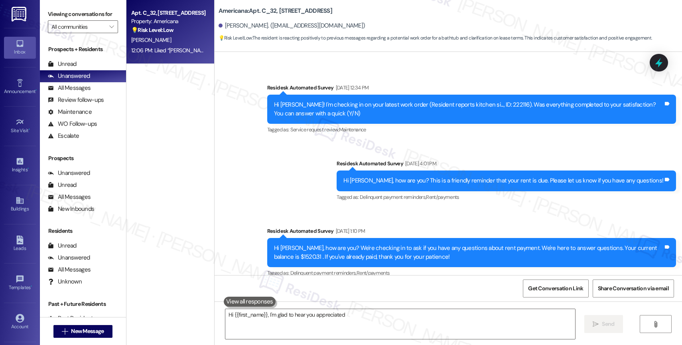
scroll to position [2964, 0]
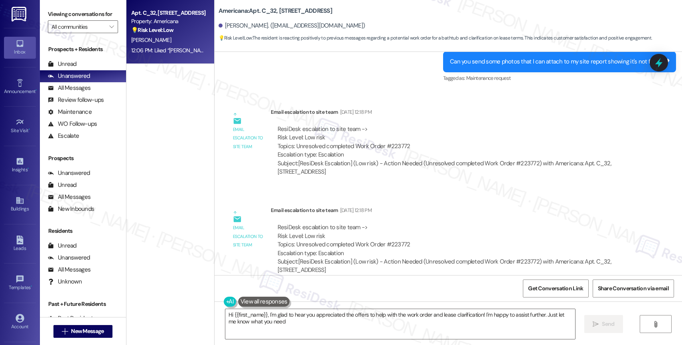
type textarea "Hi {{first_name}}, I'm glad to hear you appreciated the offers to help with the…"
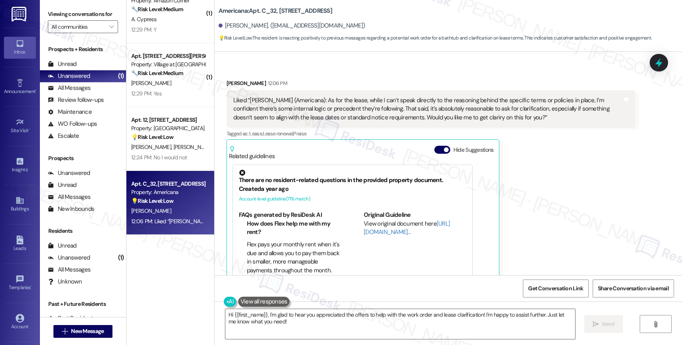
scroll to position [0, 0]
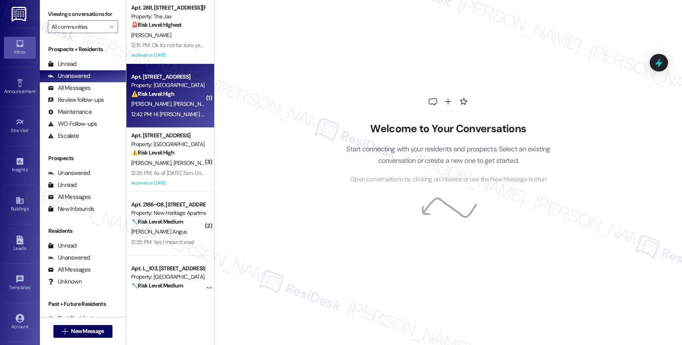
click at [163, 91] on strong "⚠️ Risk Level: High" at bounding box center [152, 93] width 43 height 7
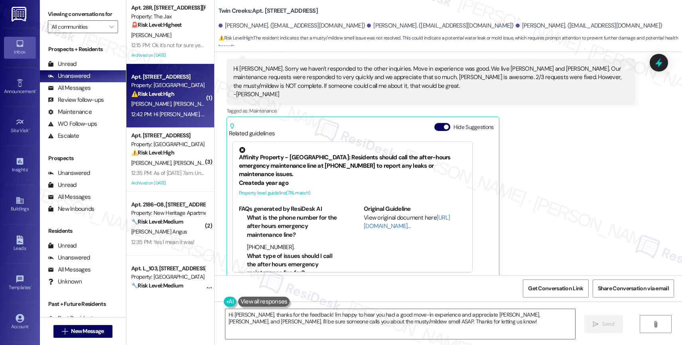
scroll to position [321, 0]
click at [434, 122] on button "Hide Suggestions" at bounding box center [442, 126] width 16 height 8
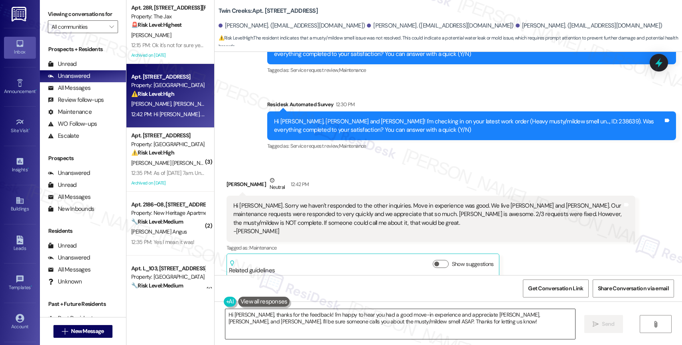
click at [429, 317] on textarea "Hi [PERSON_NAME], thanks for the feedback! I'm happy to hear you had a good mov…" at bounding box center [400, 324] width 350 height 30
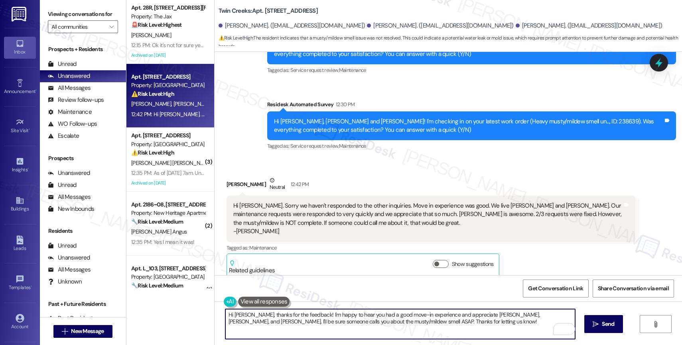
click at [408, 324] on textarea "Hi [PERSON_NAME], thanks for the feedback! I'm happy to hear you had a good mov…" at bounding box center [400, 324] width 350 height 30
click at [523, 313] on textarea "Hi [PERSON_NAME], thanks for the feedback! I'm happy to hear you had a good mov…" at bounding box center [400, 324] width 350 height 30
drag, startPoint x: 524, startPoint y: 314, endPoint x: 526, endPoint y: 328, distance: 14.1
click at [526, 328] on textarea "Hi [PERSON_NAME], thanks for the feedback! I'm happy to hear you had a good mov…" at bounding box center [400, 324] width 350 height 30
type textarea "Hi [PERSON_NAME], thanks for the feedback! I'm happy to hear you had a good mov…"
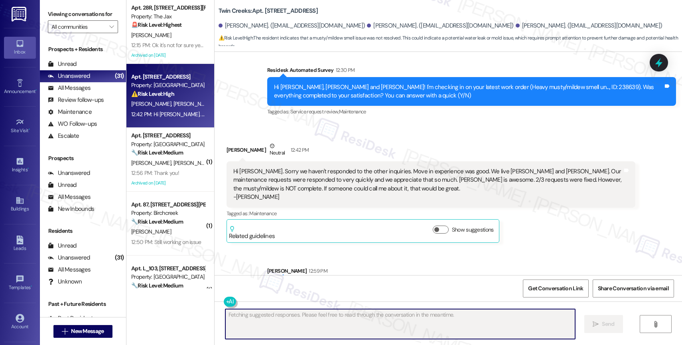
scroll to position [239, 0]
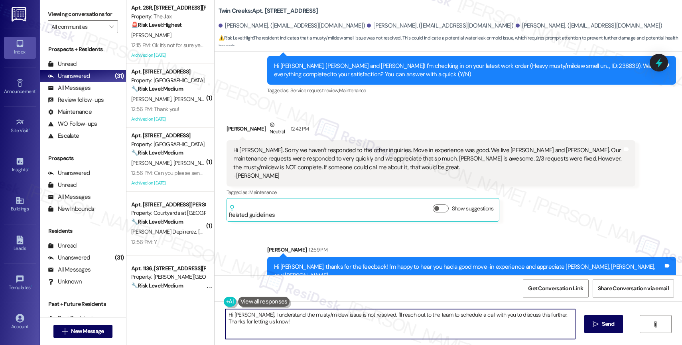
click at [286, 319] on textarea "Hi Lindsey, I understand the musty/mildew issue is not resolved. I'll reach out…" at bounding box center [400, 324] width 350 height 30
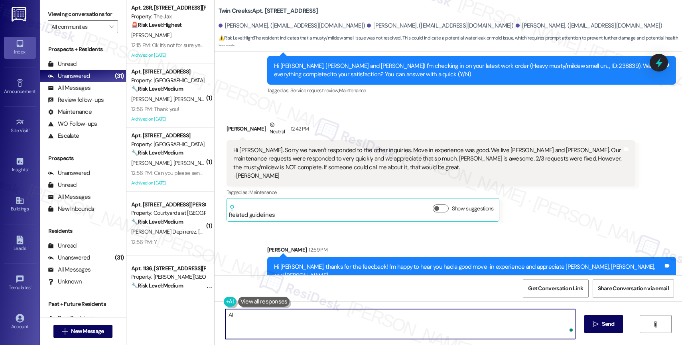
type textarea "A"
paste textarea "Work Order #238639"
paste textarea "[Dan Allen 8/19/2025 5:39 PM] found source of smell. anytime plumbing repaired …"
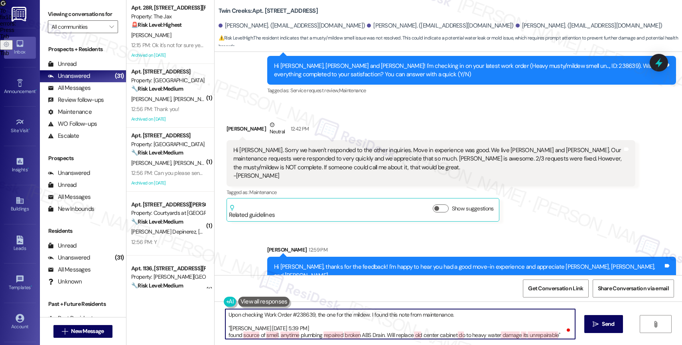
drag, startPoint x: 404, startPoint y: 313, endPoint x: 511, endPoint y: 314, distance: 106.5
click at [510, 314] on textarea "Upon checking Work Order #238639, the one for the mildew. I found this note fro…" at bounding box center [400, 324] width 350 height 30
click at [561, 328] on div "7" at bounding box center [560, 328] width 9 height 9
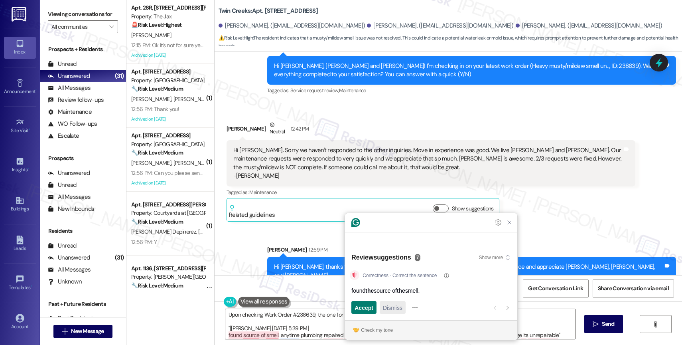
click at [394, 307] on span "Dismiss" at bounding box center [393, 307] width 20 height 8
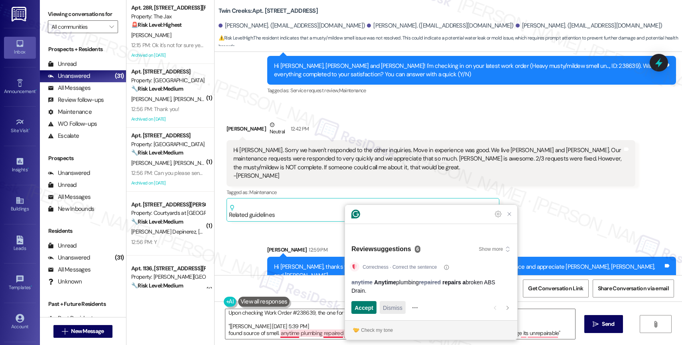
click at [394, 307] on span "Dismiss" at bounding box center [393, 307] width 20 height 8
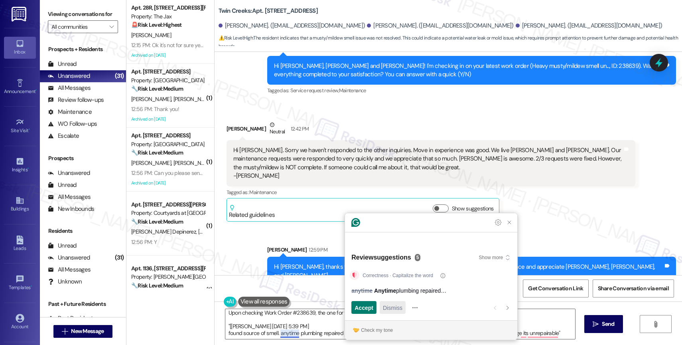
click at [394, 307] on span "Dismiss" at bounding box center [393, 307] width 20 height 8
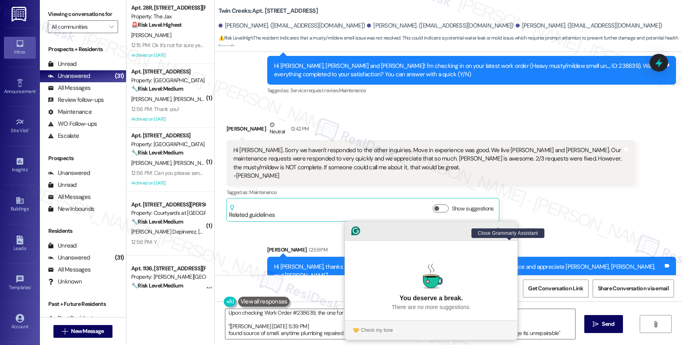
click at [510, 234] on icon "Close Grammarly Assistant" at bounding box center [509, 230] width 6 height 6
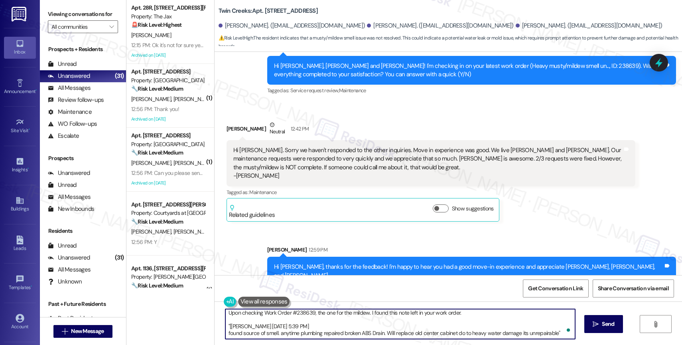
click at [458, 331] on textarea "Upon checking Work Order #238639, the one for the mildew. I found this note lef…" at bounding box center [400, 324] width 350 height 30
type textarea "Upon checking Work Order #238639, the one for the mildew. I found this note lef…"
click at [602, 319] on span "Send" at bounding box center [608, 323] width 12 height 8
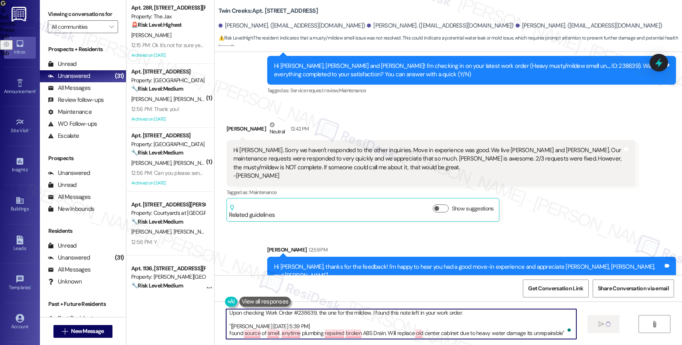
click at [328, 313] on textarea "Upon checking Work Order #238639, the one for the mildew. I found this note lef…" at bounding box center [401, 324] width 350 height 30
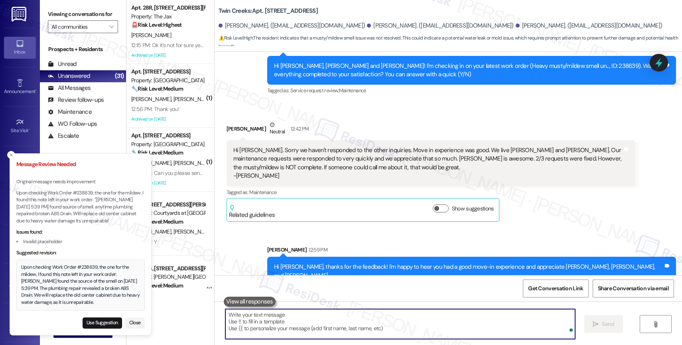
click at [359, 324] on textarea "To enrich screen reader interactions, please activate Accessibility in Grammarl…" at bounding box center [400, 324] width 350 height 30
click at [96, 320] on button "Use Suggestion" at bounding box center [102, 322] width 39 height 11
type textarea "Upon checking Work Order #238639, the one for the mildew, I found this note lef…"
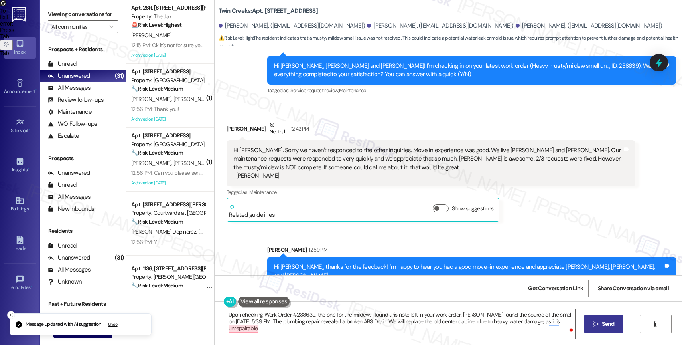
click at [606, 326] on span "Send" at bounding box center [608, 323] width 12 height 8
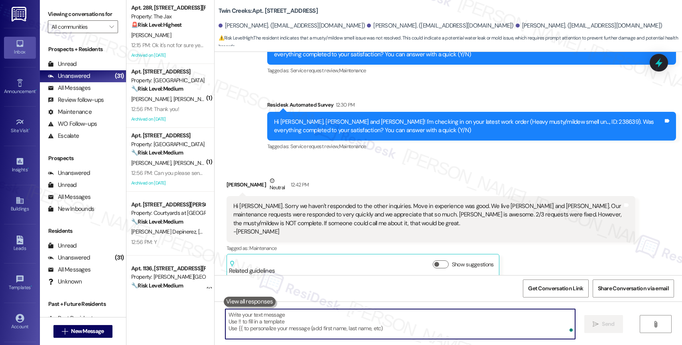
scroll to position [303, 0]
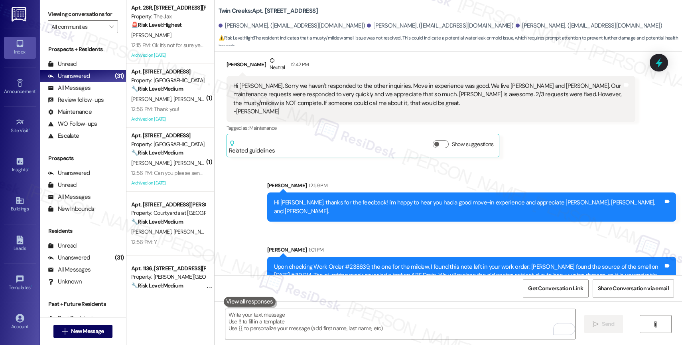
click at [361, 245] on div "Sarah 1:01 PM" at bounding box center [471, 250] width 409 height 11
click at [299, 323] on textarea "To enrich screen reader interactions, please activate Accessibility in Grammarl…" at bounding box center [400, 324] width 350 height 30
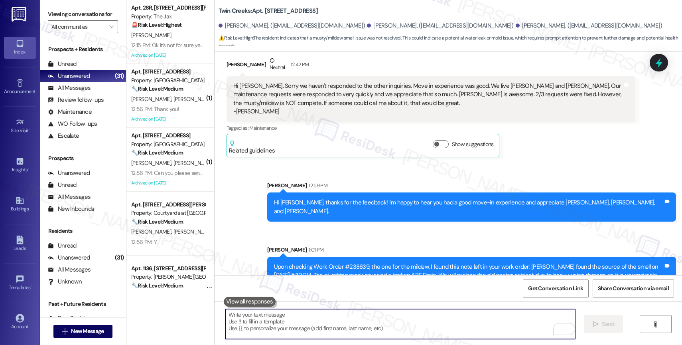
click at [296, 217] on div "Sent via SMS Sarah 12:59 PM Hi Lindsey, thanks for the feedback! I'm happy to h…" at bounding box center [448, 227] width 467 height 128
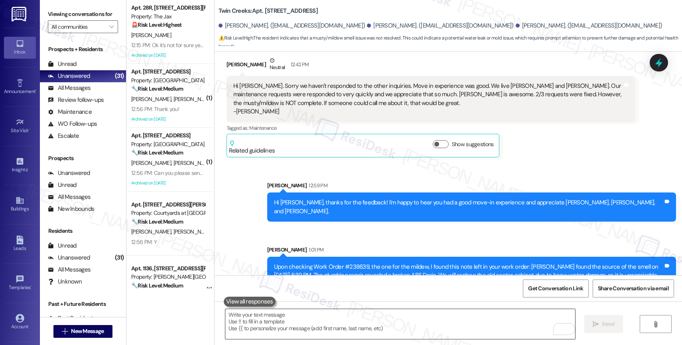
click at [278, 325] on textarea "To enrich screen reader interactions, please activate Accessibility in Grammarl…" at bounding box center [400, 324] width 350 height 30
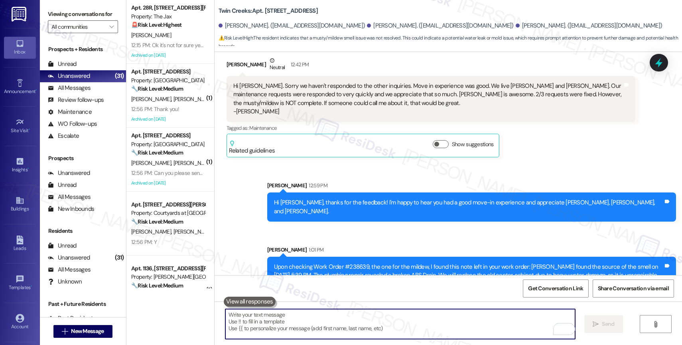
click at [295, 323] on textarea "To enrich screen reader interactions, please activate Accessibility in Grammarl…" at bounding box center [400, 324] width 350 height 30
type textarea "D"
drag, startPoint x: 243, startPoint y: 316, endPoint x: 203, endPoint y: 313, distance: 39.2
click at [204, 314] on div "Apt. 28R, 9685 SW Johnson St Property: The Jax 🚨 Risk Level: Highest The reside…" at bounding box center [404, 172] width 556 height 345
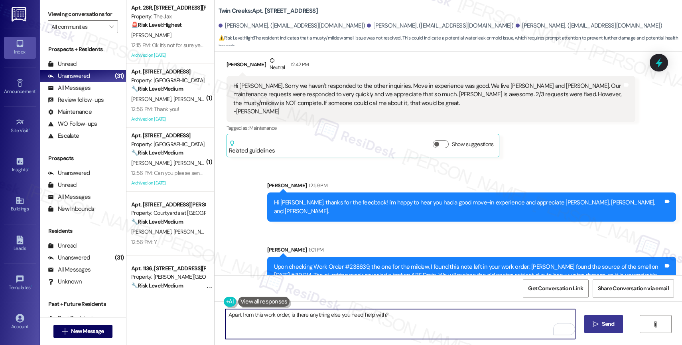
type textarea "Apart from this work order, is there anything else you need help with?"
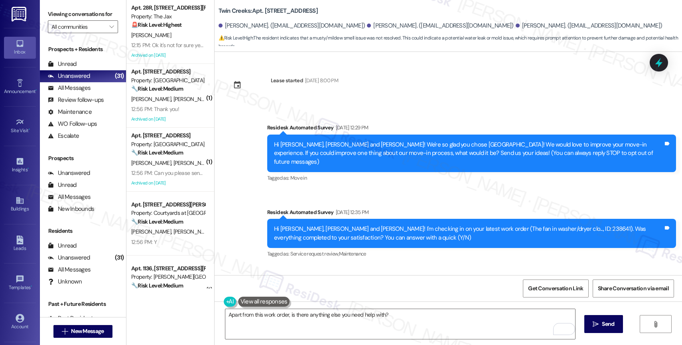
scroll to position [303, 0]
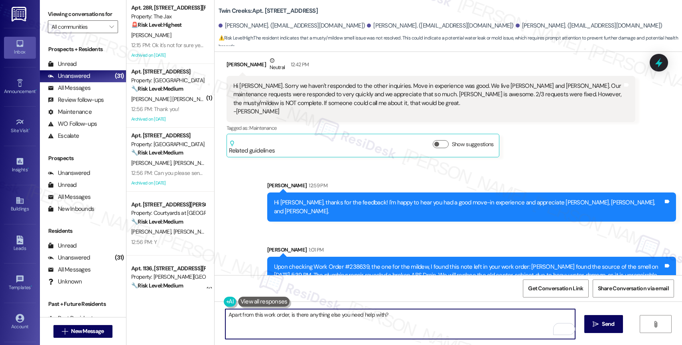
click at [406, 315] on textarea "Apart from this work order, is there anything else you need help with?" at bounding box center [400, 324] width 350 height 30
click at [605, 319] on button " Send" at bounding box center [603, 324] width 39 height 18
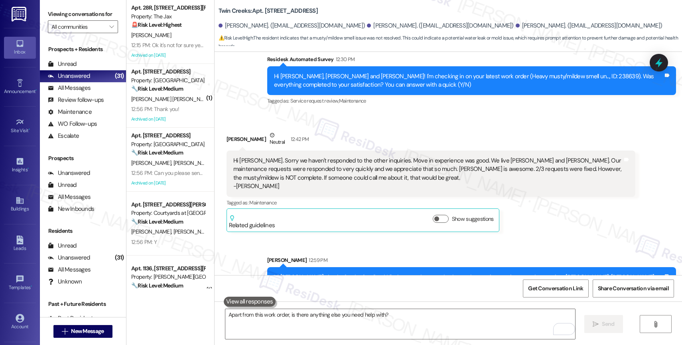
scroll to position [188, 0]
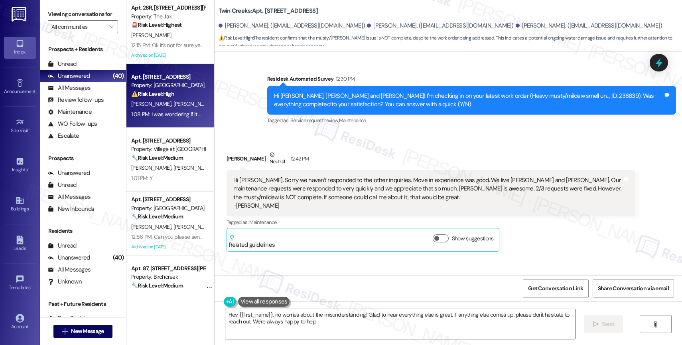
type textarea "Hey {{first_name}}, no worries about the misunderstanding! Glad to hear everyth…"
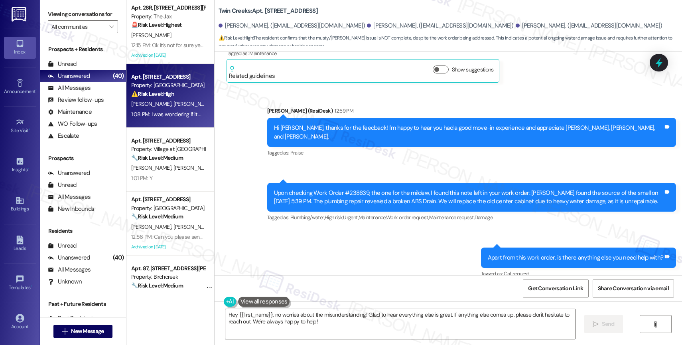
scroll to position [360, 0]
